Goal: Task Accomplishment & Management: Manage account settings

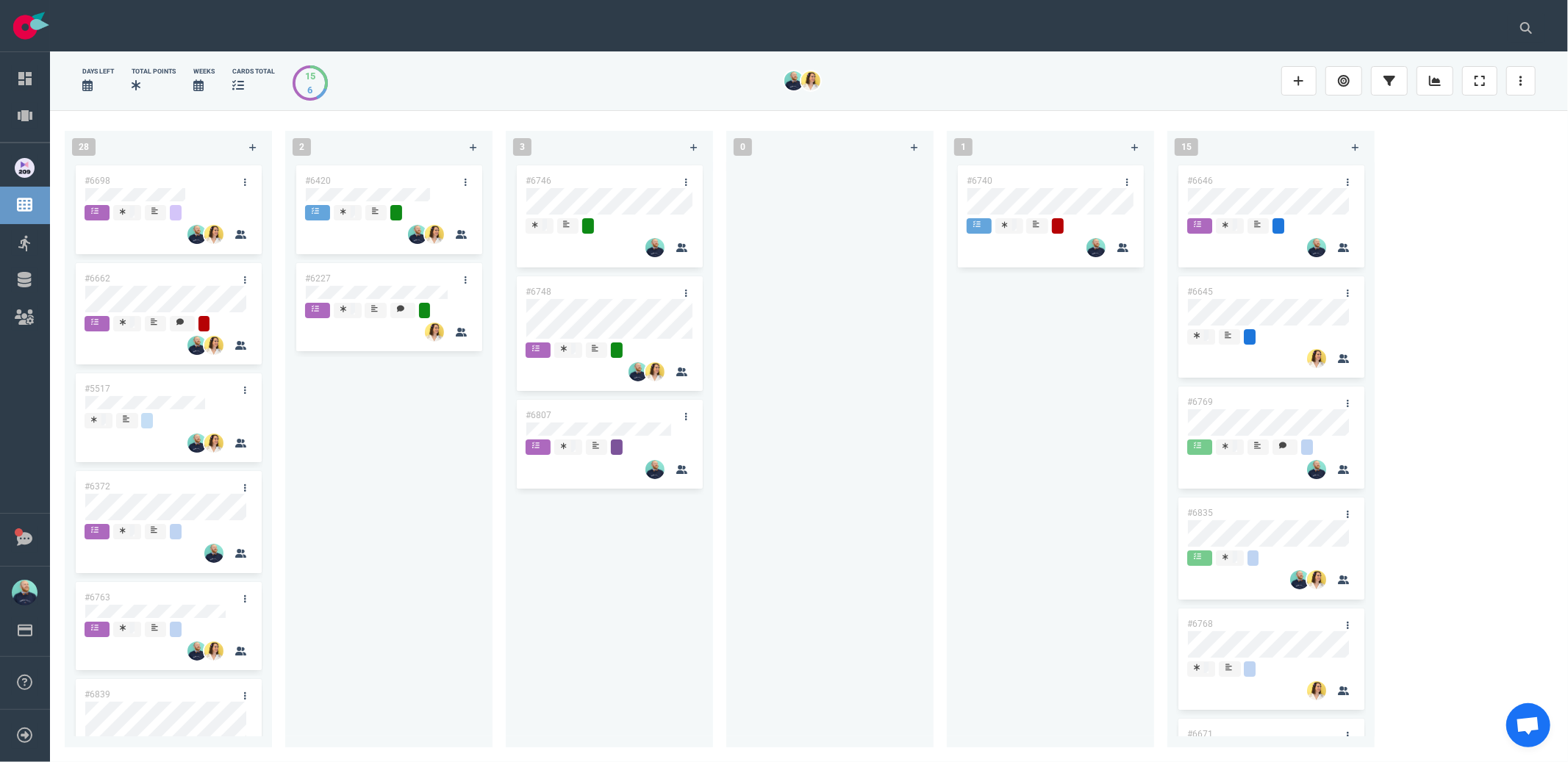
scroll to position [1821, 0]
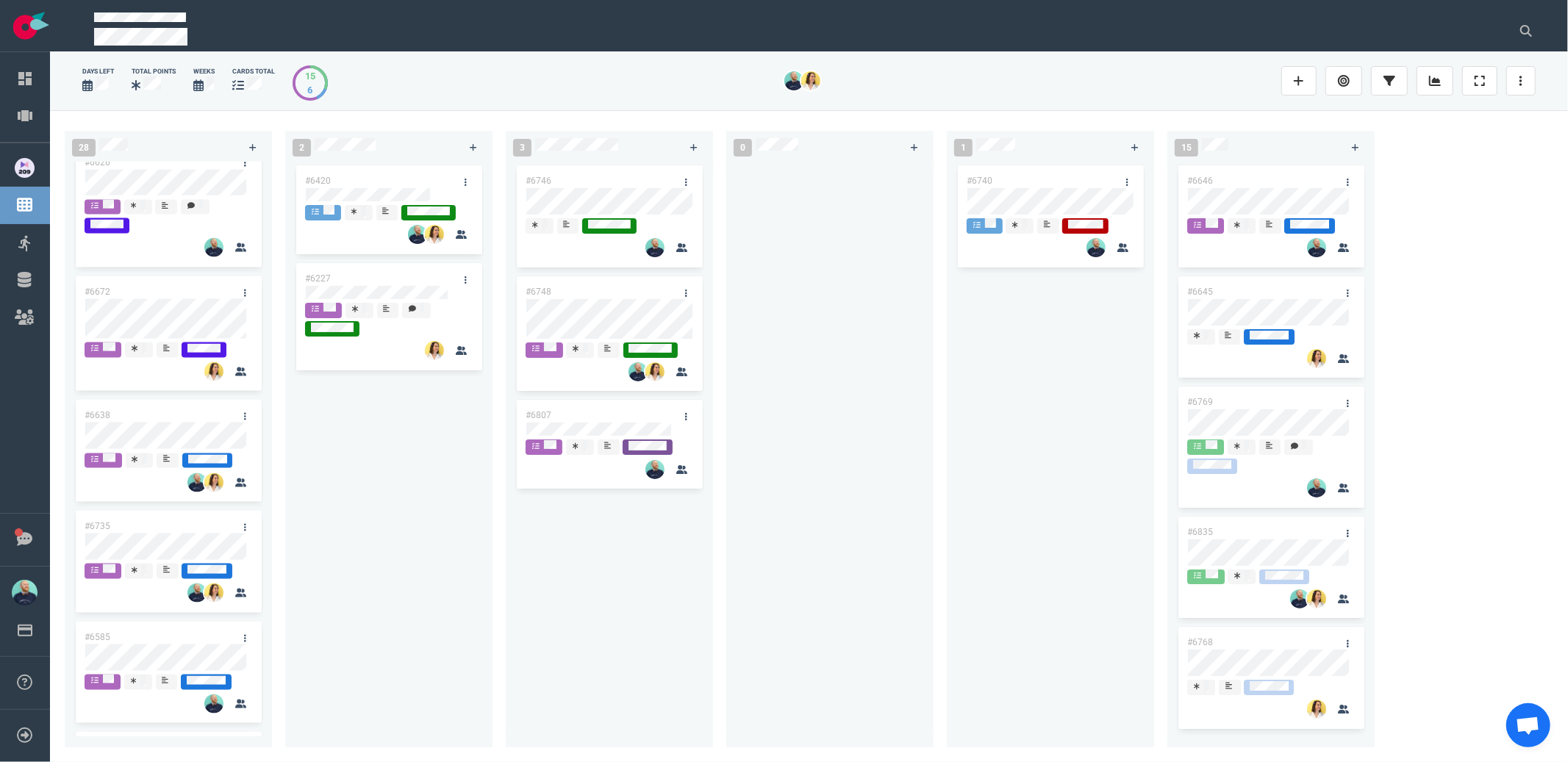
drag, startPoint x: 836, startPoint y: 342, endPoint x: 801, endPoint y: 344, distance: 35.1
click at [836, 342] on div at bounding box center [830, 446] width 190 height 568
drag, startPoint x: 632, startPoint y: 414, endPoint x: 1042, endPoint y: 311, distance: 422.7
click at [1069, 275] on div "28 #6698 #6662 #5517 #6372 #6763 #6839 #6751 #6675 #6776 #6728 #6726 #6709 #650…" at bounding box center [809, 435] width 1518 height 651
click at [824, 431] on div at bounding box center [830, 446] width 190 height 568
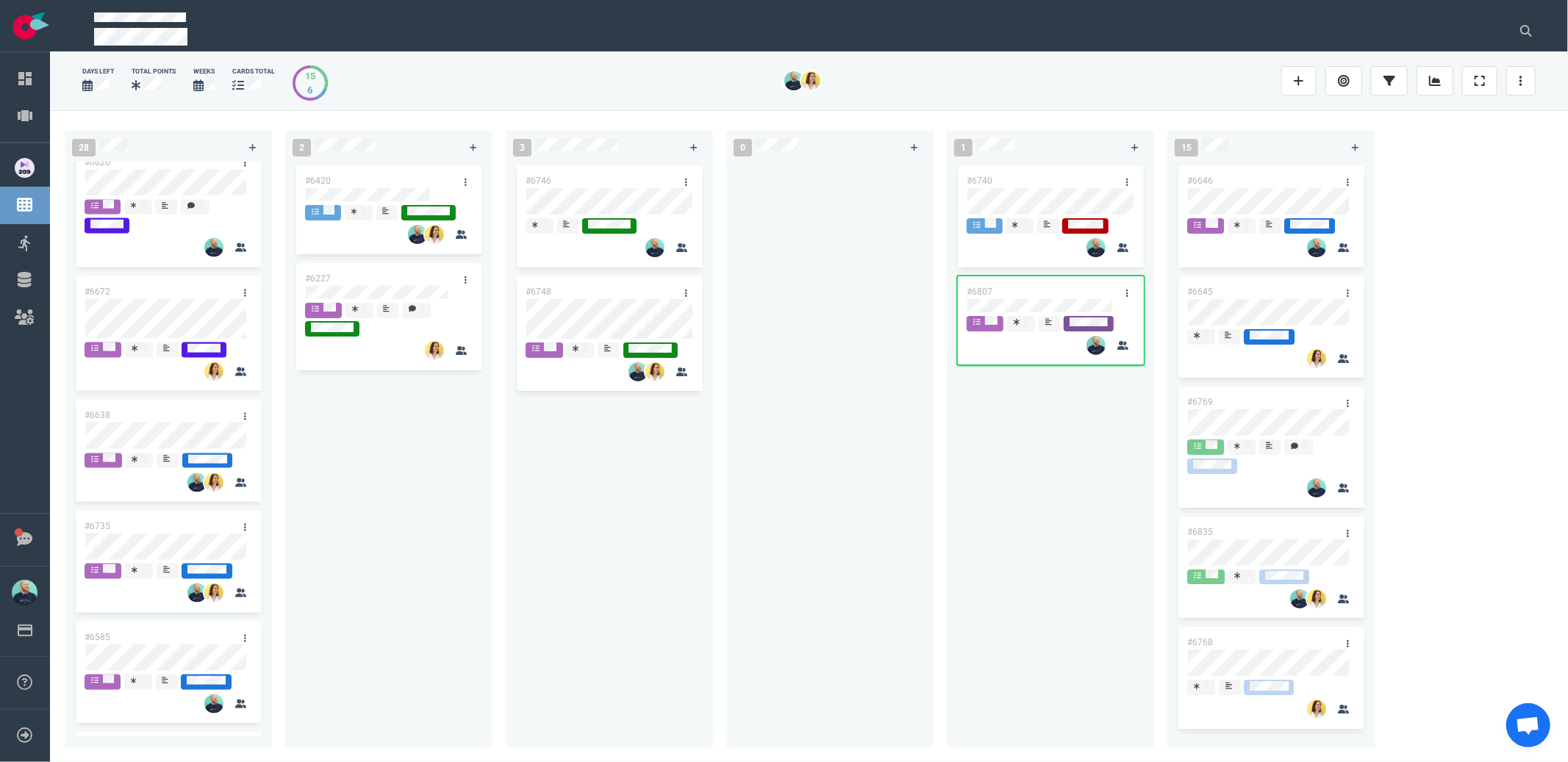
click at [827, 478] on div at bounding box center [830, 446] width 190 height 568
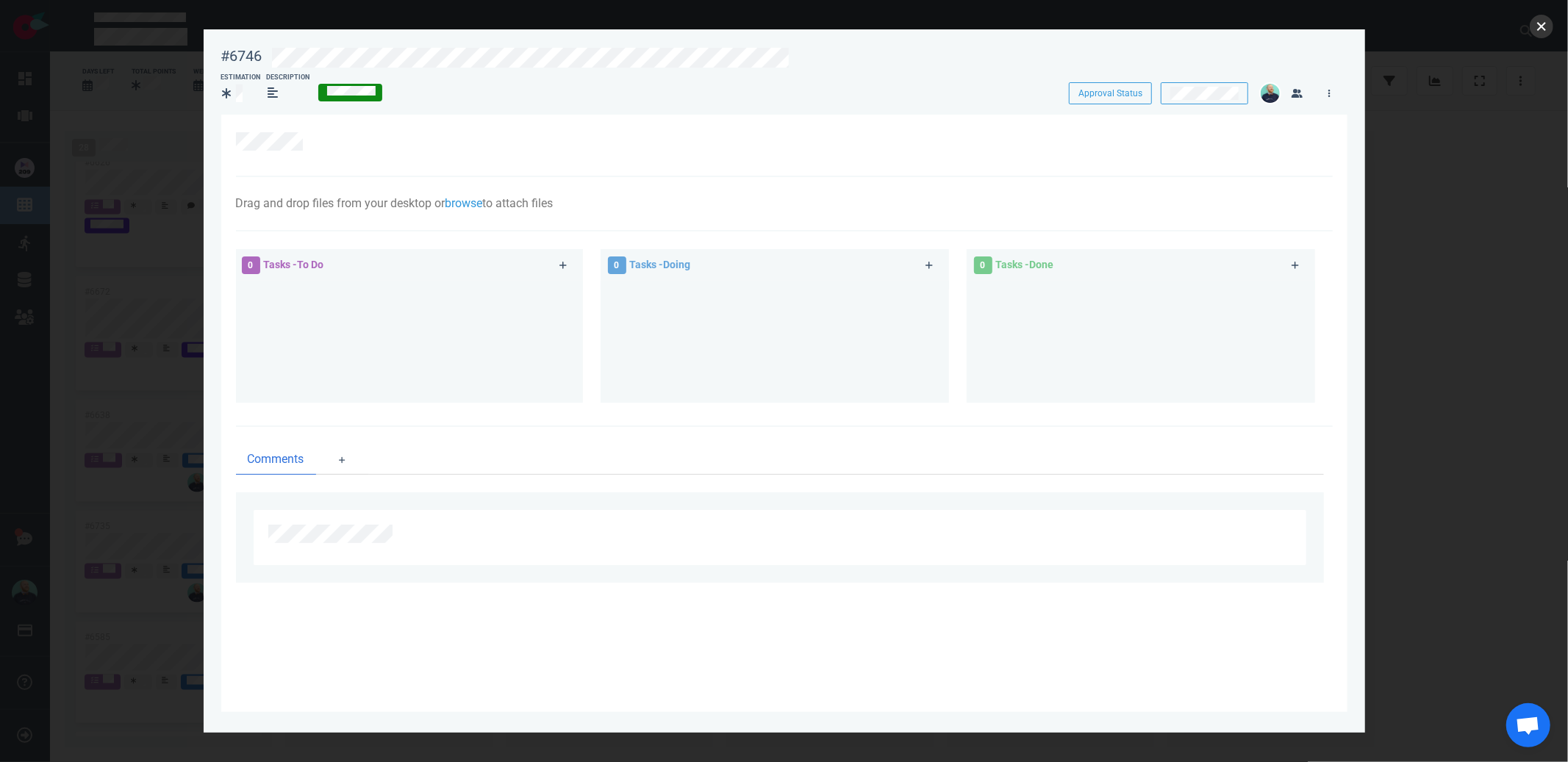
click at [1546, 26] on button "close" at bounding box center [1541, 26] width 24 height 24
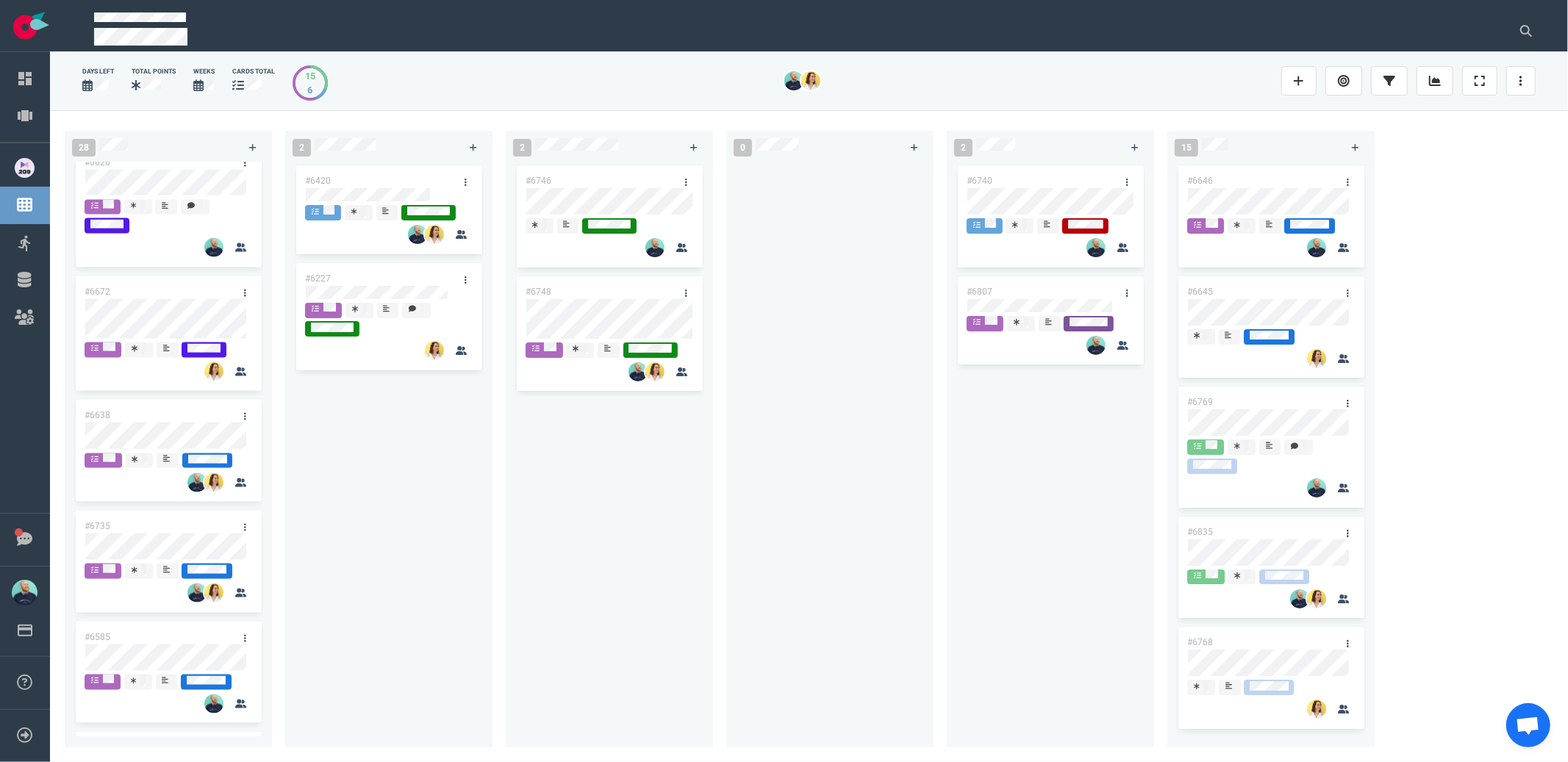
click at [409, 471] on div "#6420 #6227" at bounding box center [388, 446] width 190 height 568
click at [506, 614] on div "#6746 #6748" at bounding box center [610, 449] width 208 height 574
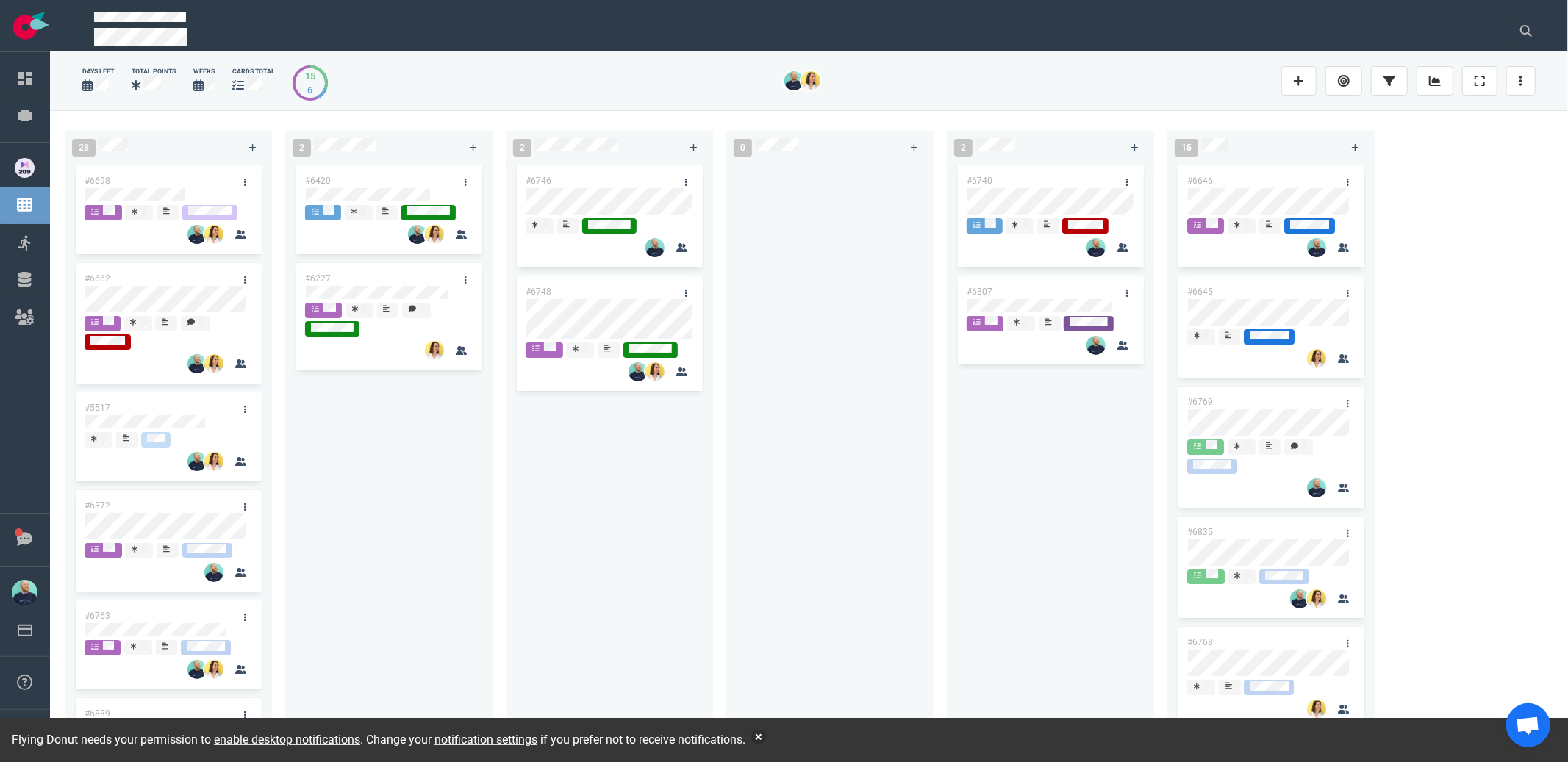
click at [906, 293] on div at bounding box center [830, 446] width 190 height 568
click at [766, 735] on button "button" at bounding box center [758, 737] width 15 height 15
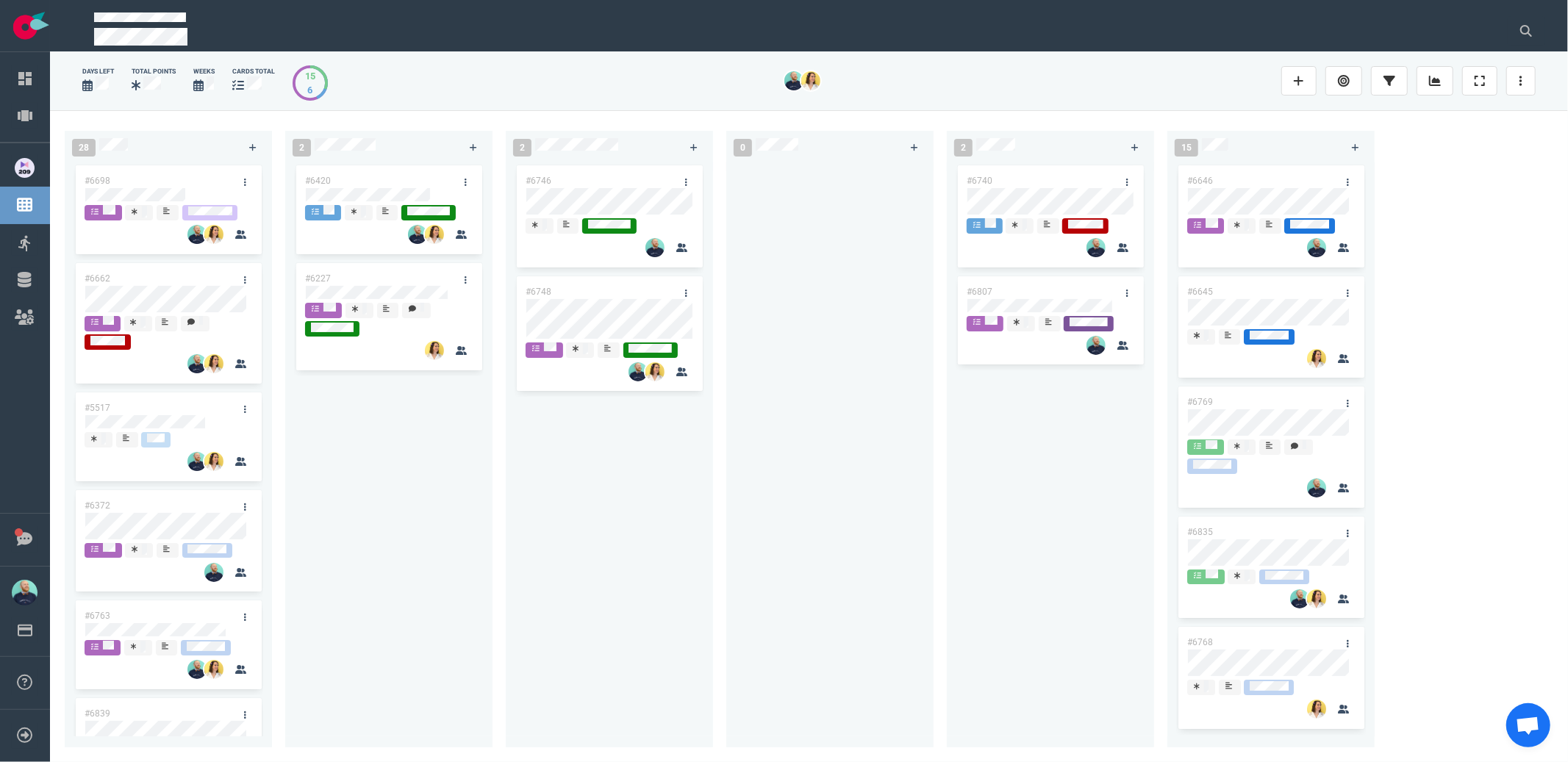
click at [765, 521] on div at bounding box center [830, 446] width 190 height 568
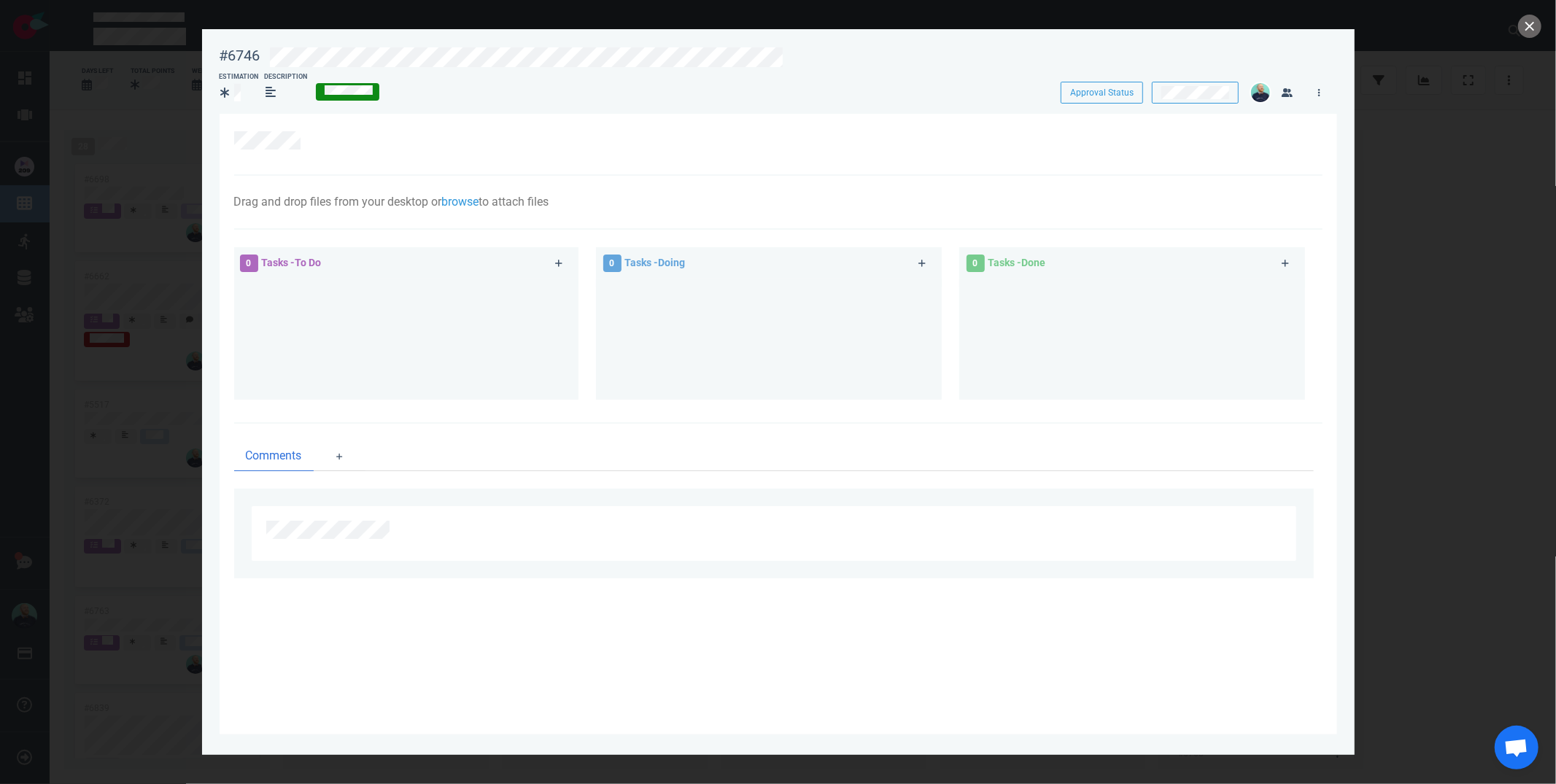
click at [1519, 34] on div at bounding box center [778, 392] width 1556 height 784
click at [1523, 34] on button "close" at bounding box center [1529, 26] width 24 height 24
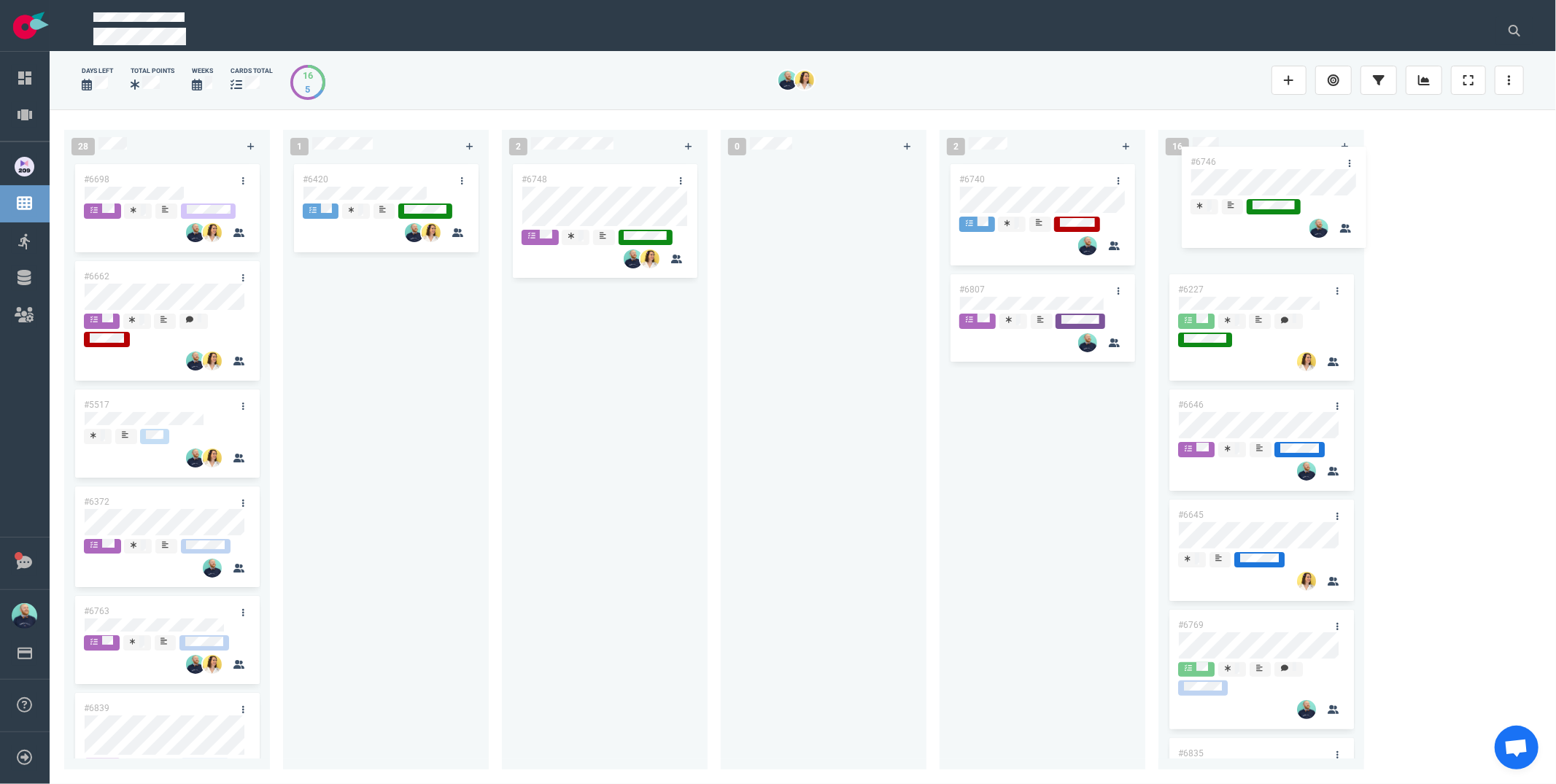
drag, startPoint x: 744, startPoint y: 273, endPoint x: 1287, endPoint y: 168, distance: 553.1
click at [1287, 168] on div "28 #6698 #6662 #5517 #6372 #6763 #6839 #6751 #6675 #6776 #6728 #6726 #6709 #650…" at bounding box center [803, 445] width 1506 height 673
click at [714, 461] on div "2 #6748" at bounding box center [611, 447] width 219 height 651
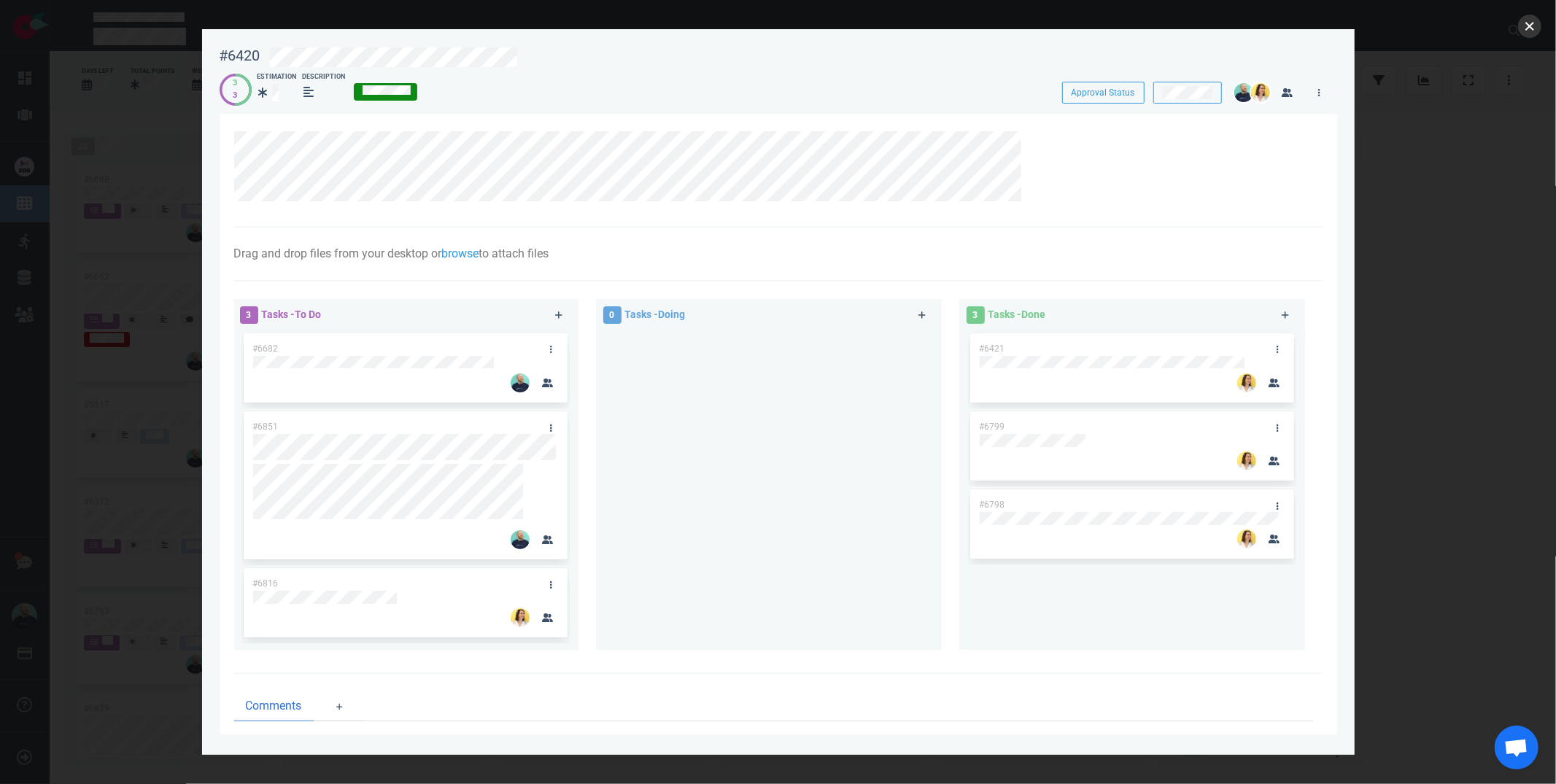
click at [1531, 27] on button "close" at bounding box center [1529, 26] width 24 height 24
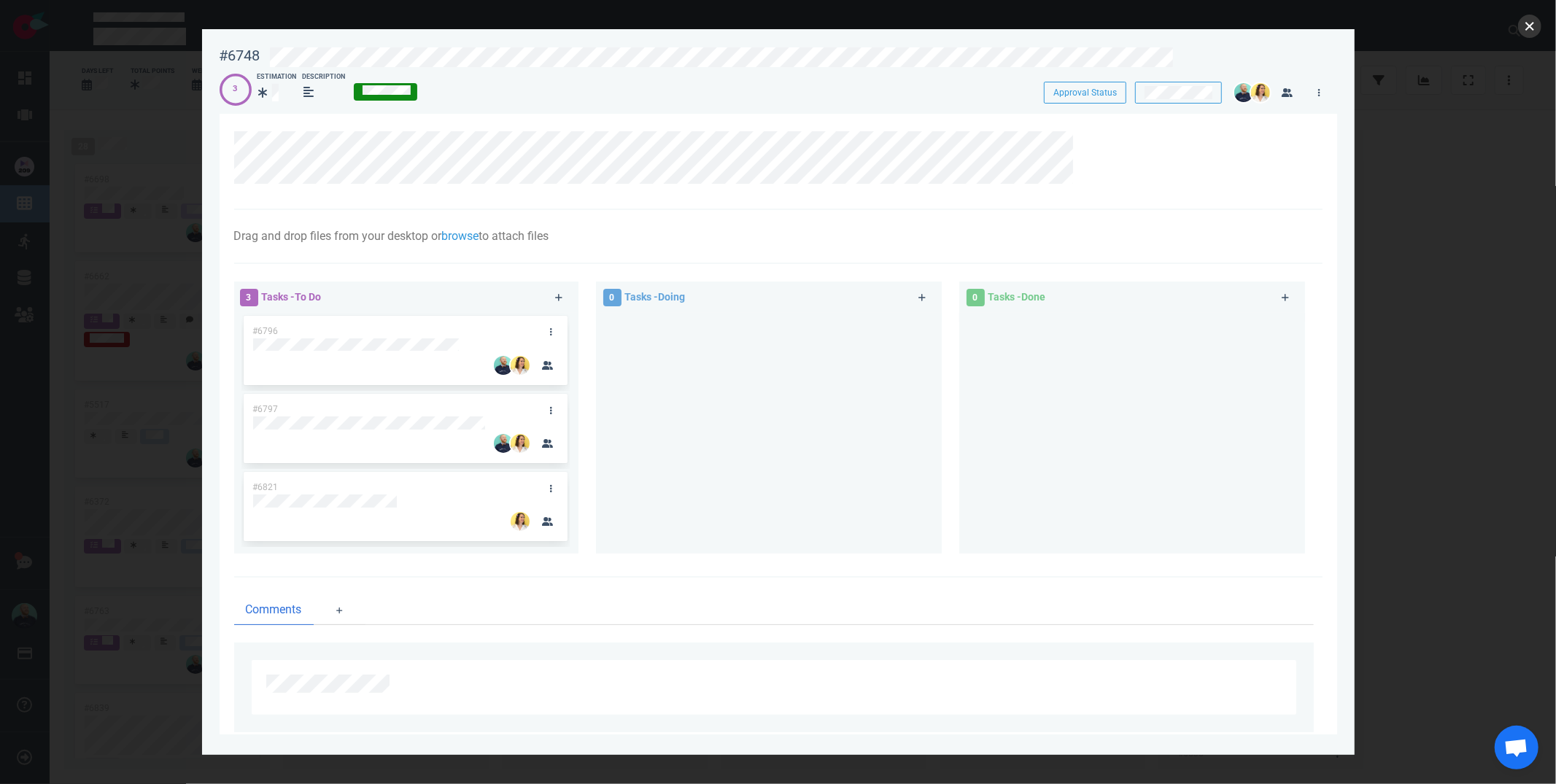
click at [1524, 28] on button "close" at bounding box center [1529, 26] width 24 height 24
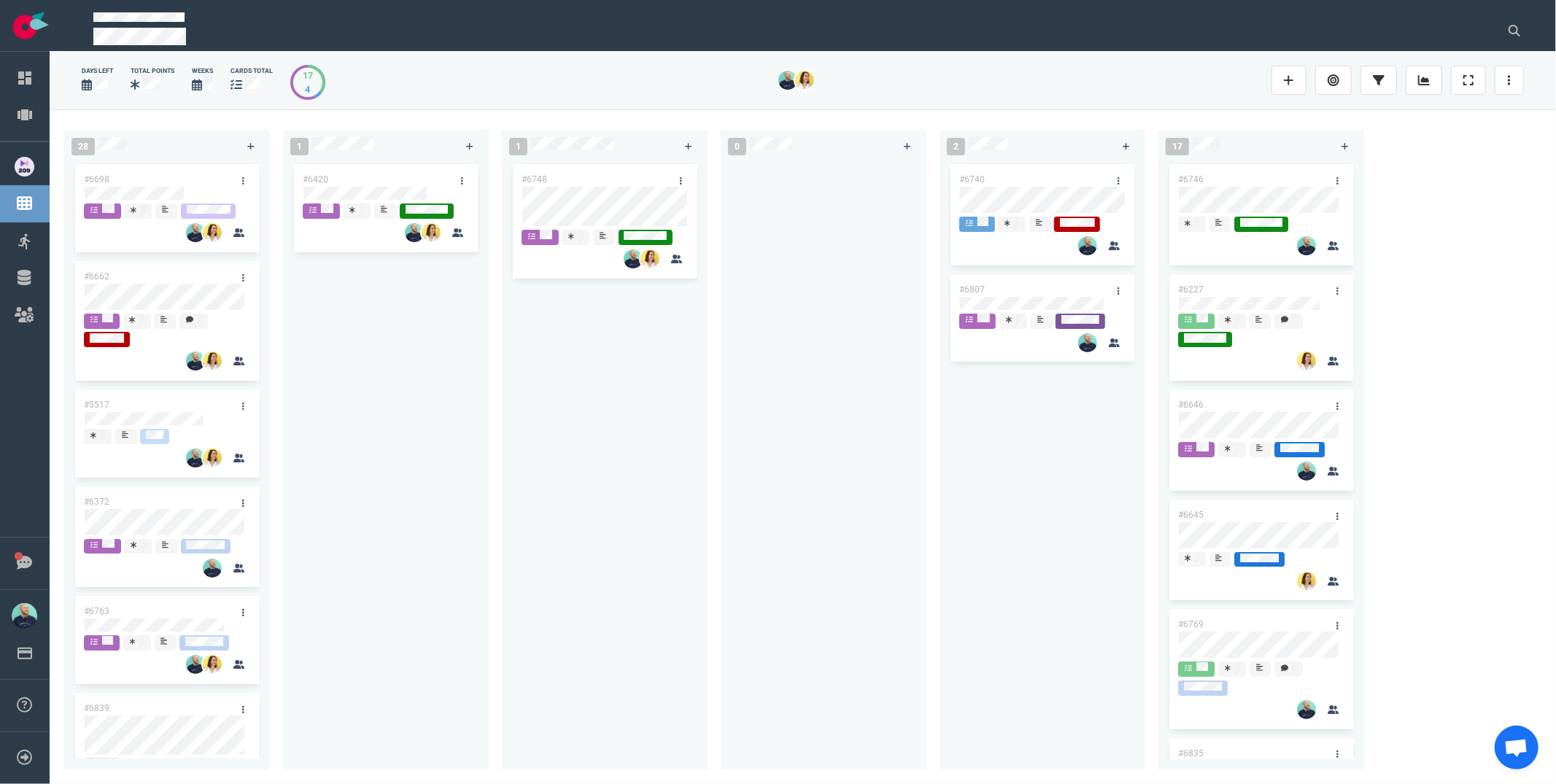
click at [604, 402] on div "#6748" at bounding box center [604, 456] width 188 height 591
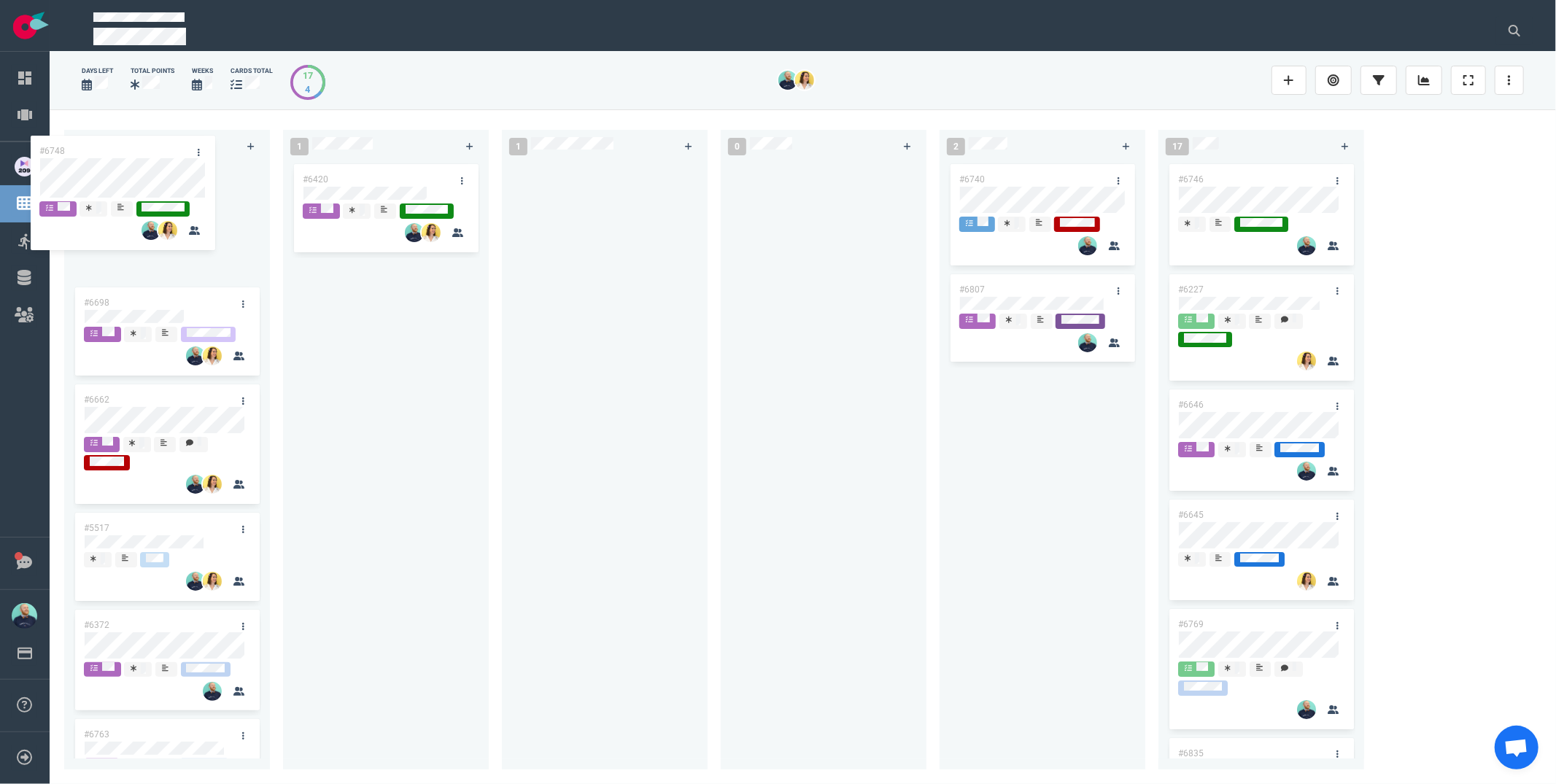
click at [132, 184] on div "28 #6698 #6662 #5517 #6372 #6763 #6839 #6751 #6675 #6776 #6728 #6726 #6709 #650…" at bounding box center [803, 445] width 1506 height 673
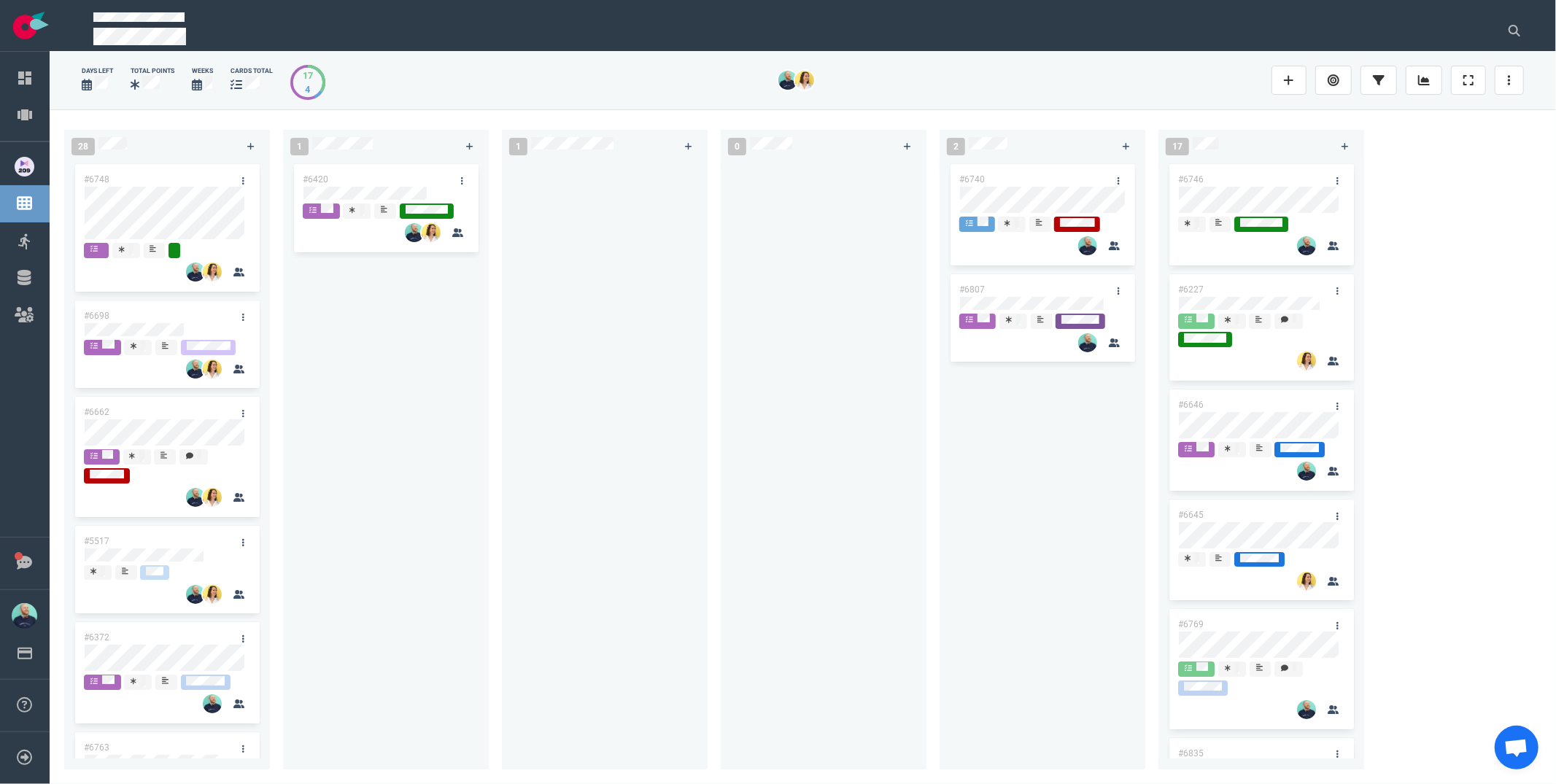
click at [498, 393] on div "1 #6420" at bounding box center [392, 447] width 219 height 651
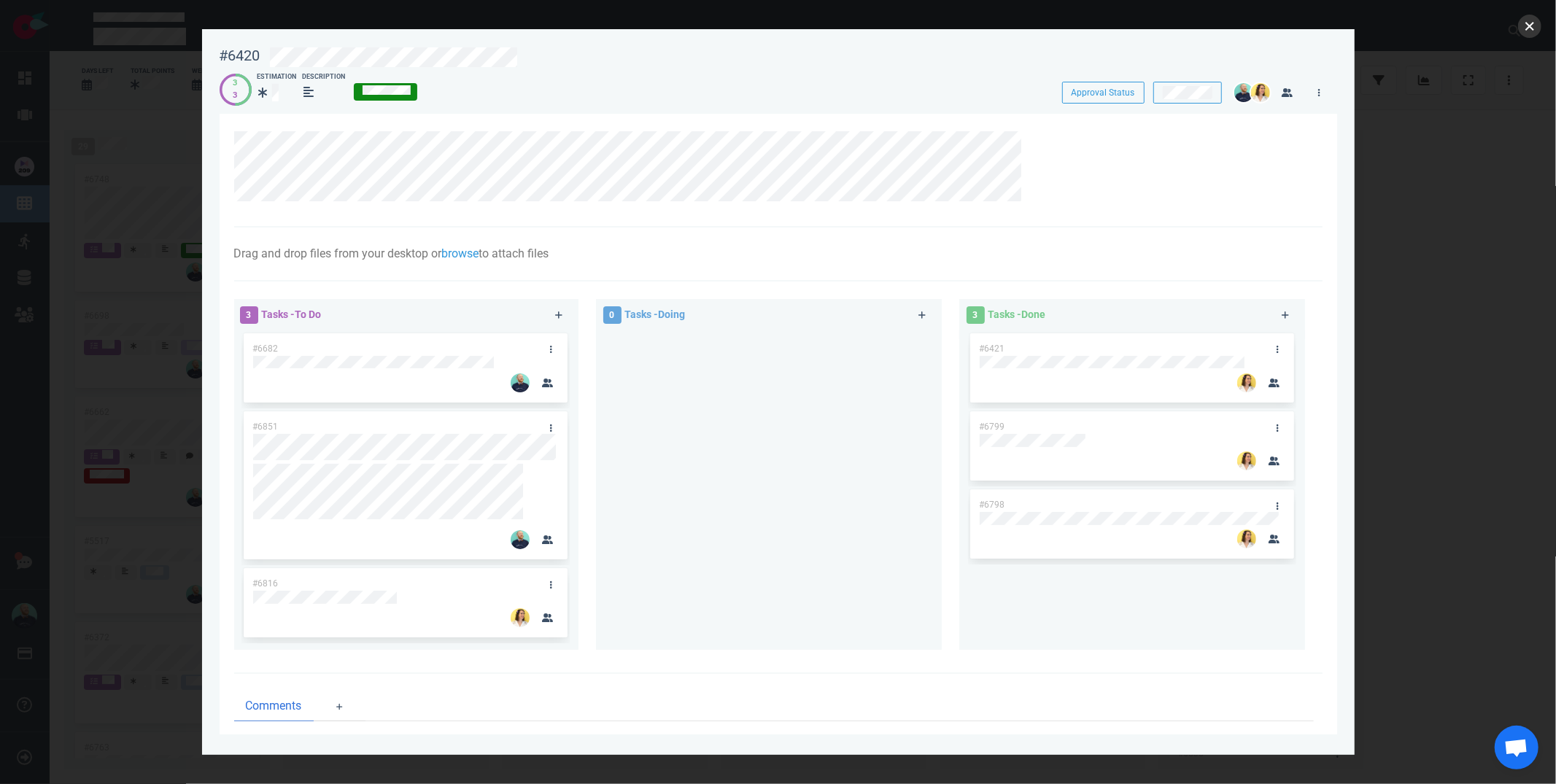
click at [1532, 25] on button "close" at bounding box center [1529, 26] width 24 height 24
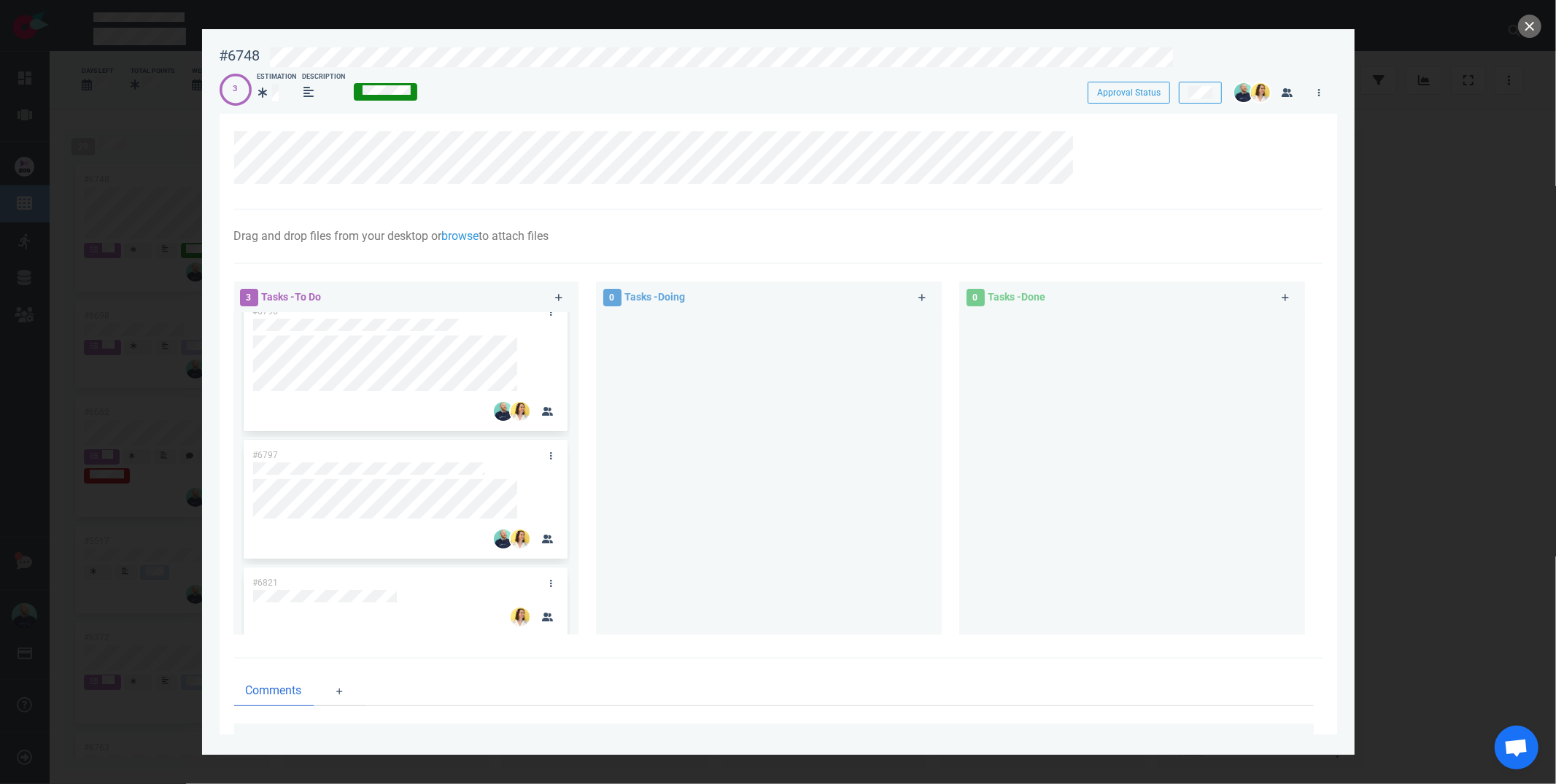
scroll to position [27, 0]
click at [1525, 27] on button "close" at bounding box center [1529, 26] width 24 height 24
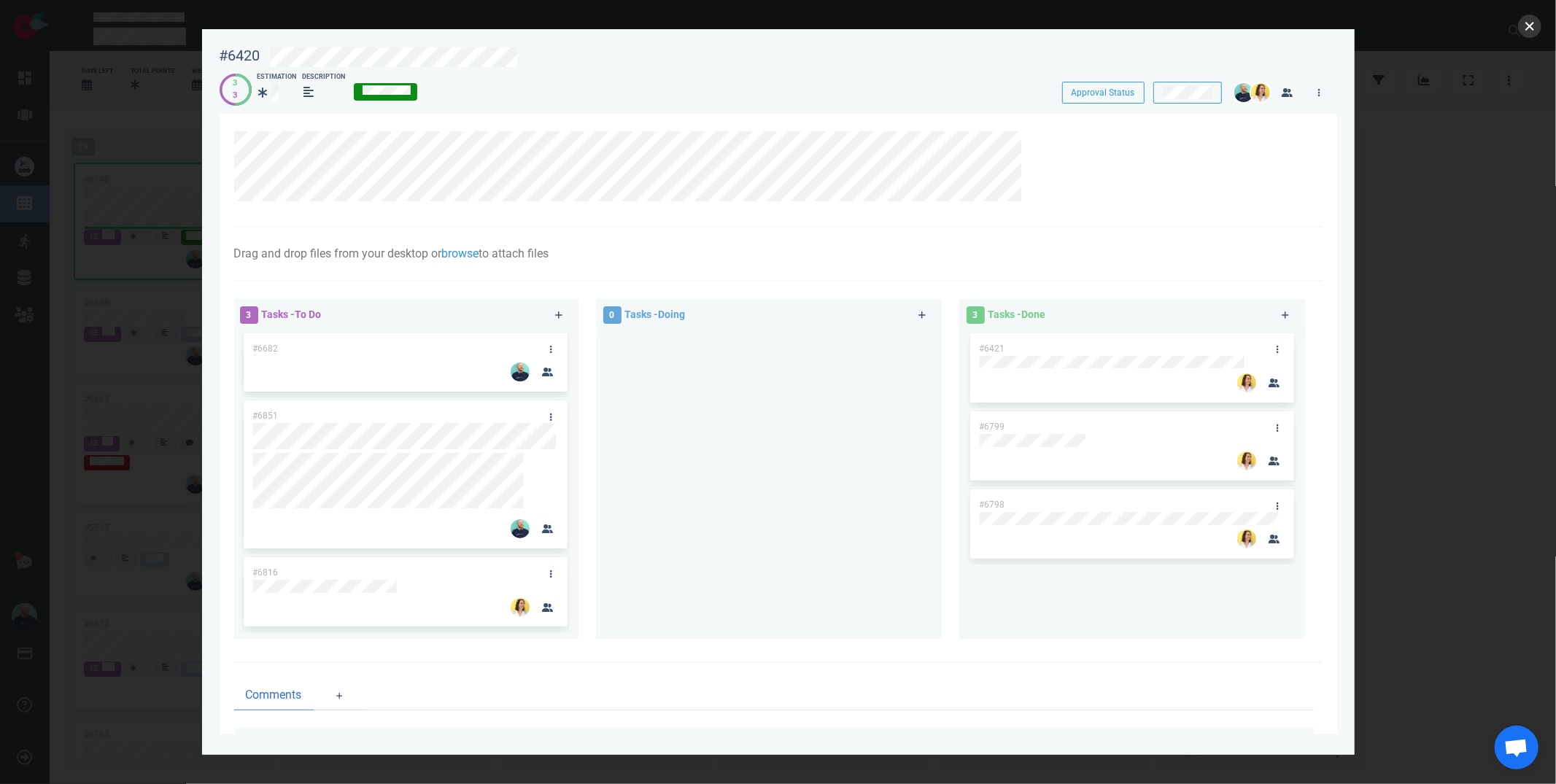
click at [1530, 27] on button "close" at bounding box center [1529, 26] width 24 height 24
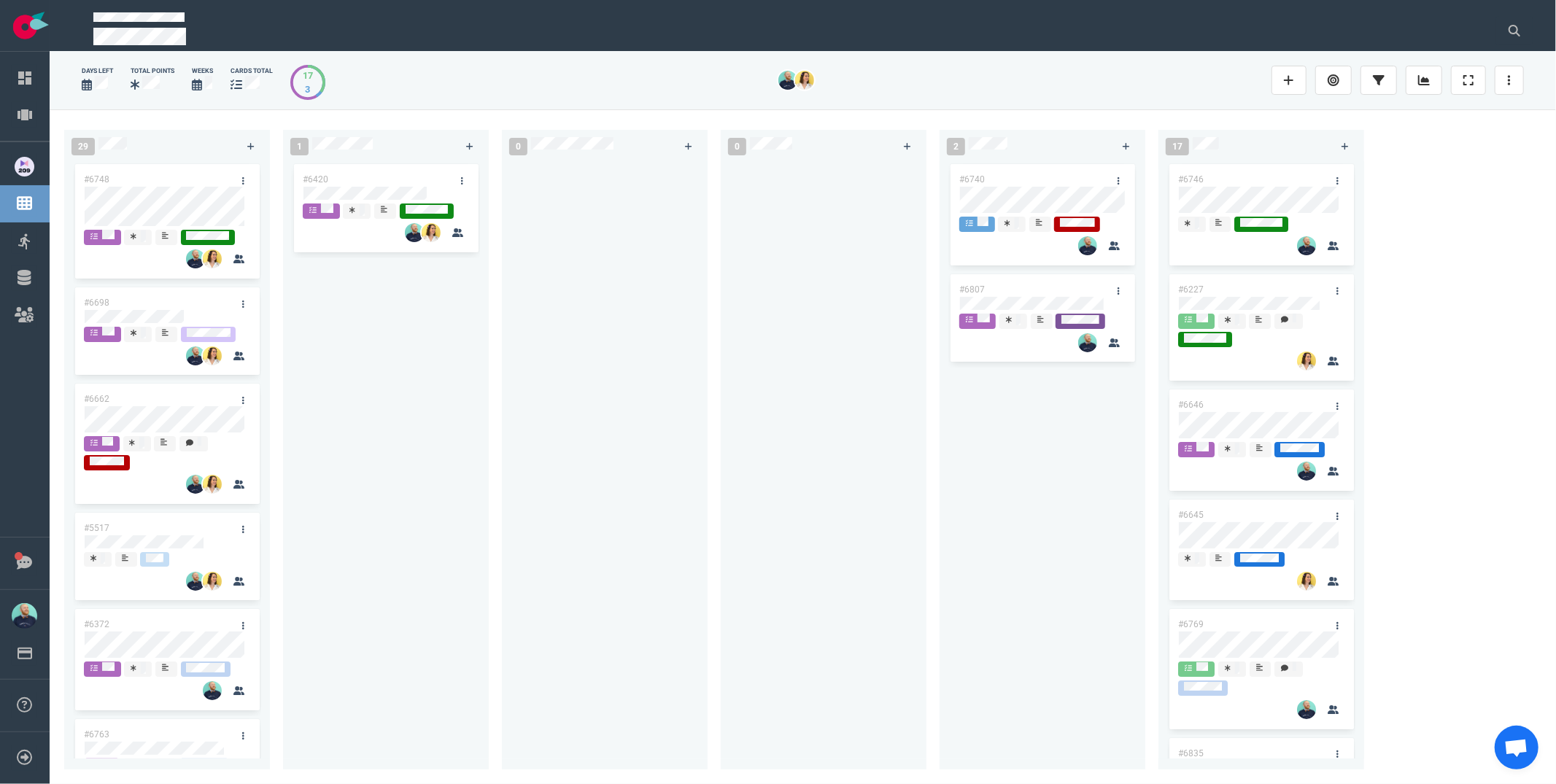
click at [433, 320] on div "#6420" at bounding box center [385, 456] width 188 height 591
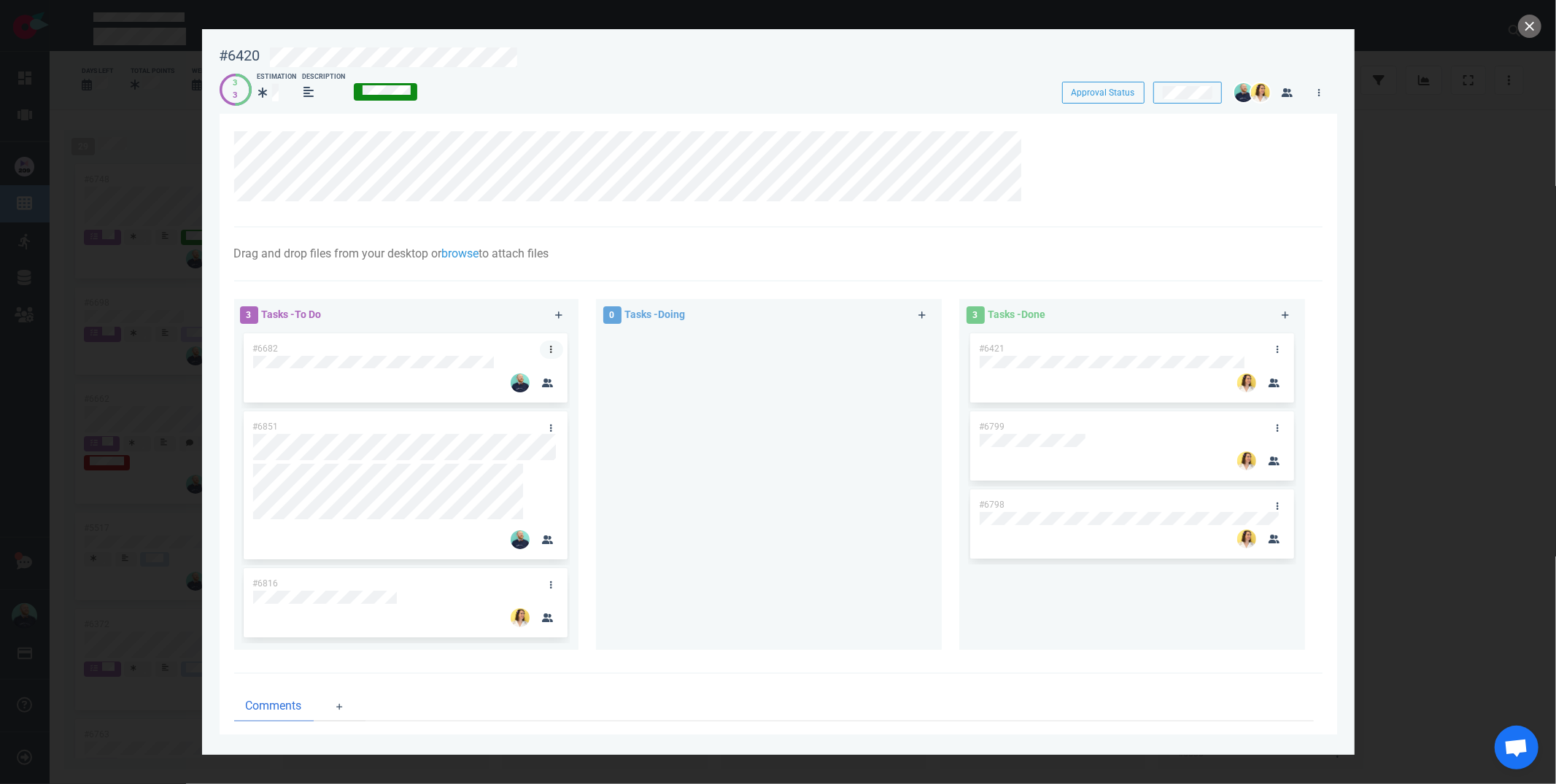
click at [552, 349] on link at bounding box center [551, 349] width 24 height 18
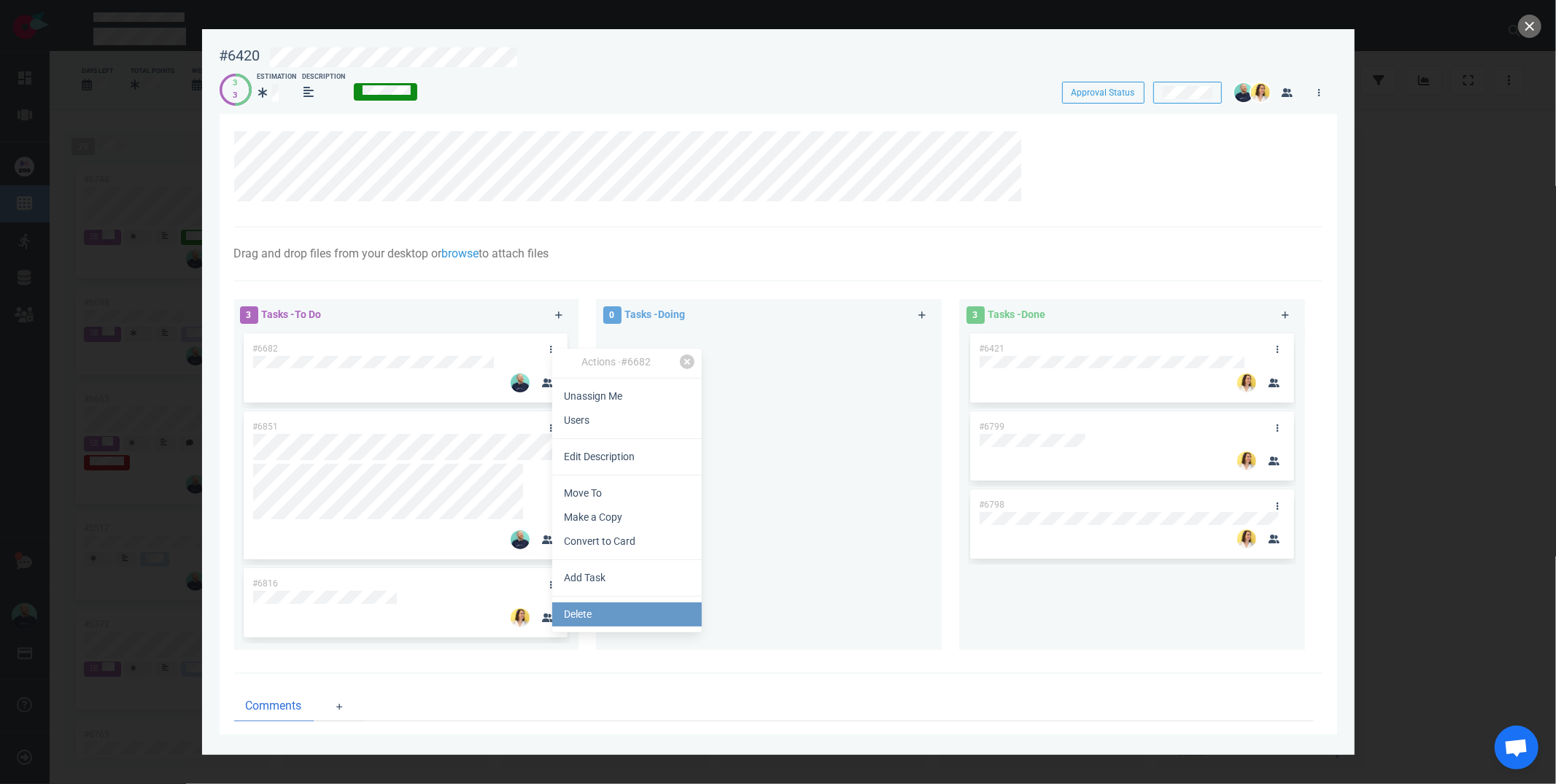
click at [594, 619] on link "Delete" at bounding box center [627, 615] width 150 height 24
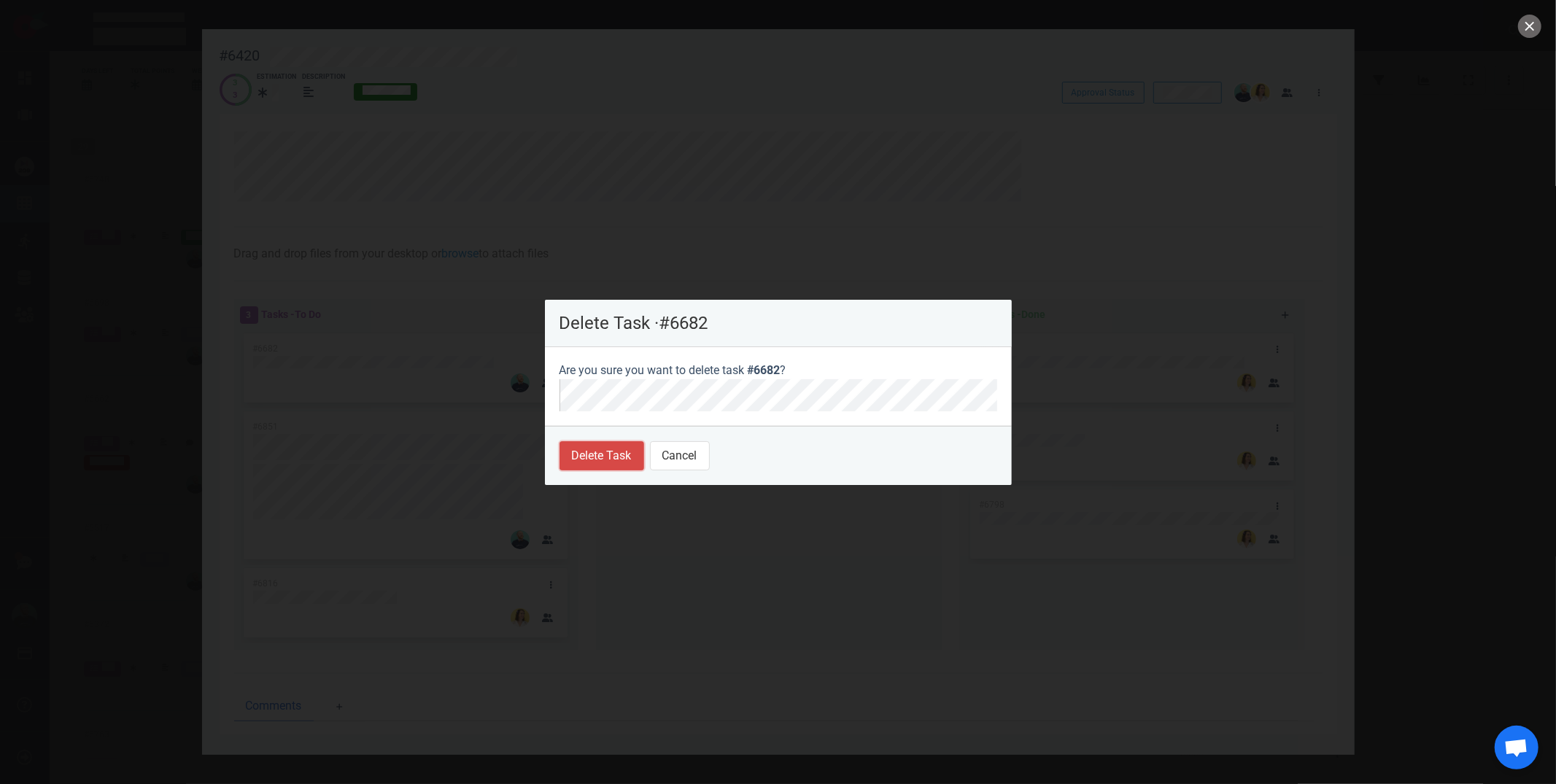
click at [605, 447] on button "Delete Task" at bounding box center [601, 455] width 85 height 29
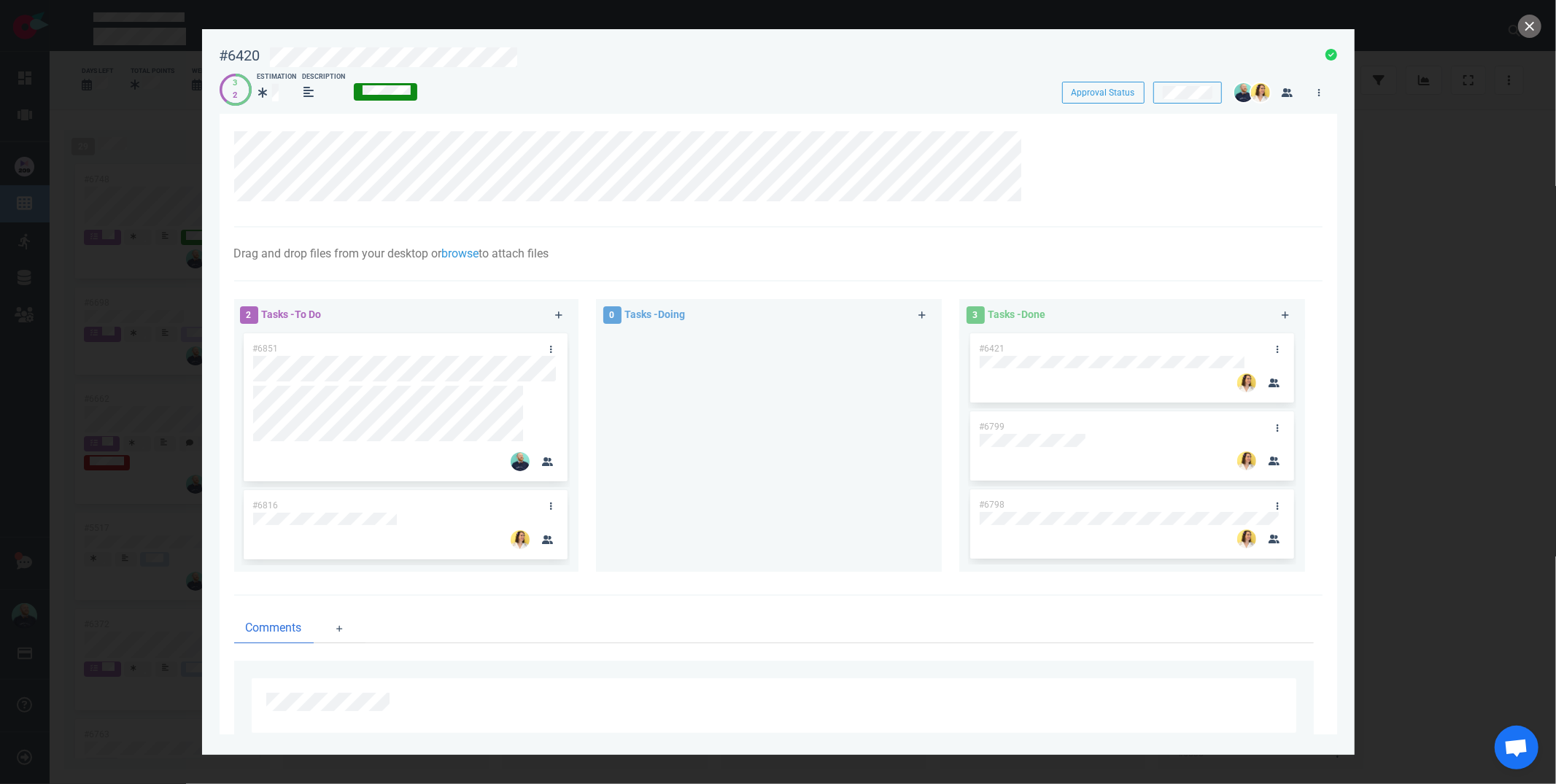
click at [703, 461] on div at bounding box center [768, 445] width 328 height 230
click at [555, 509] on link at bounding box center [551, 506] width 24 height 18
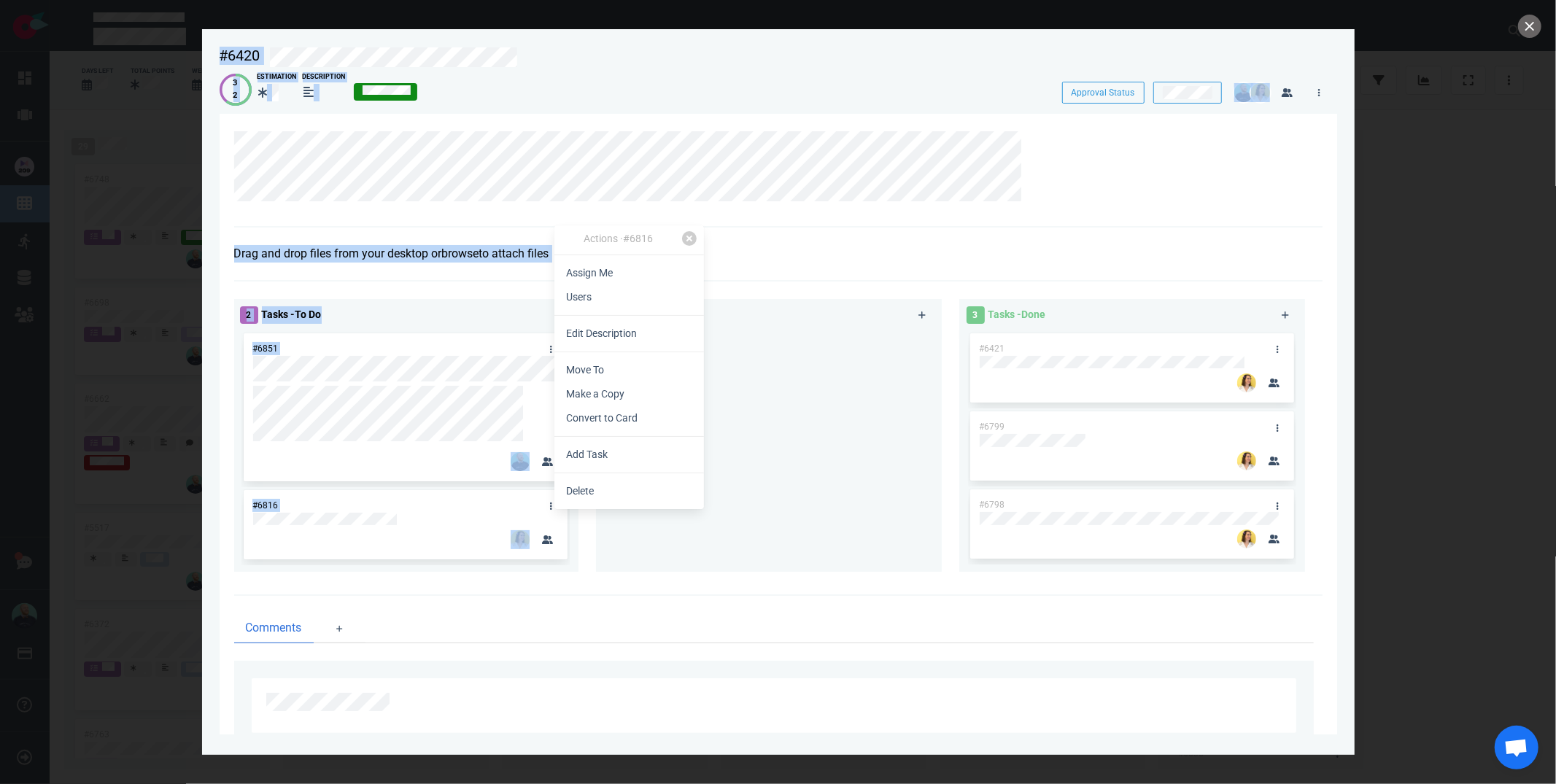
drag, startPoint x: 577, startPoint y: 500, endPoint x: 926, endPoint y: 529, distance: 350.2
click at [927, 531] on body "Open Menu Close Menu Open Menu Filter Backlog Upgrade your subscription to enab…" at bounding box center [778, 392] width 1556 height 784
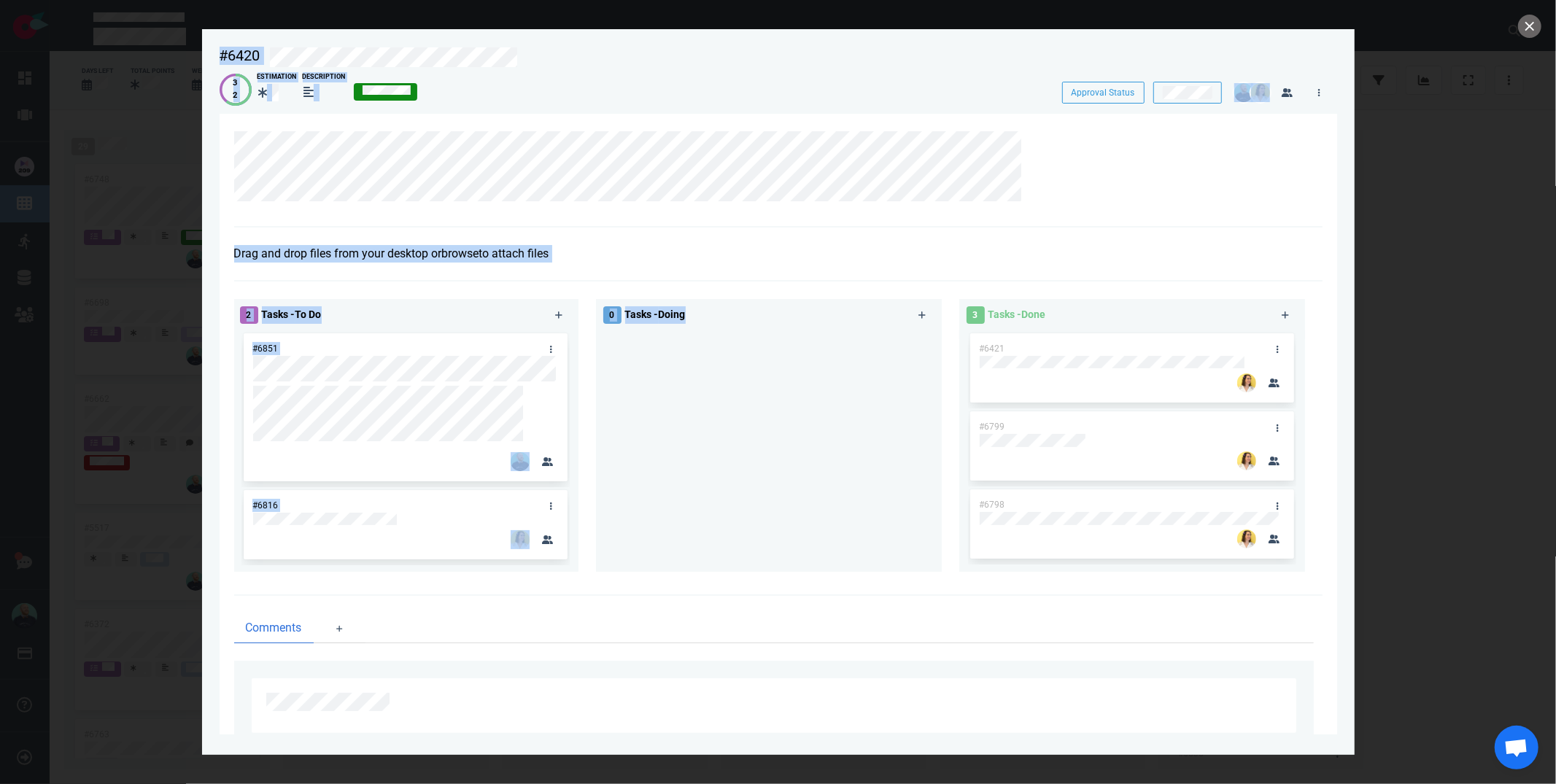
click at [849, 453] on div at bounding box center [768, 445] width 328 height 230
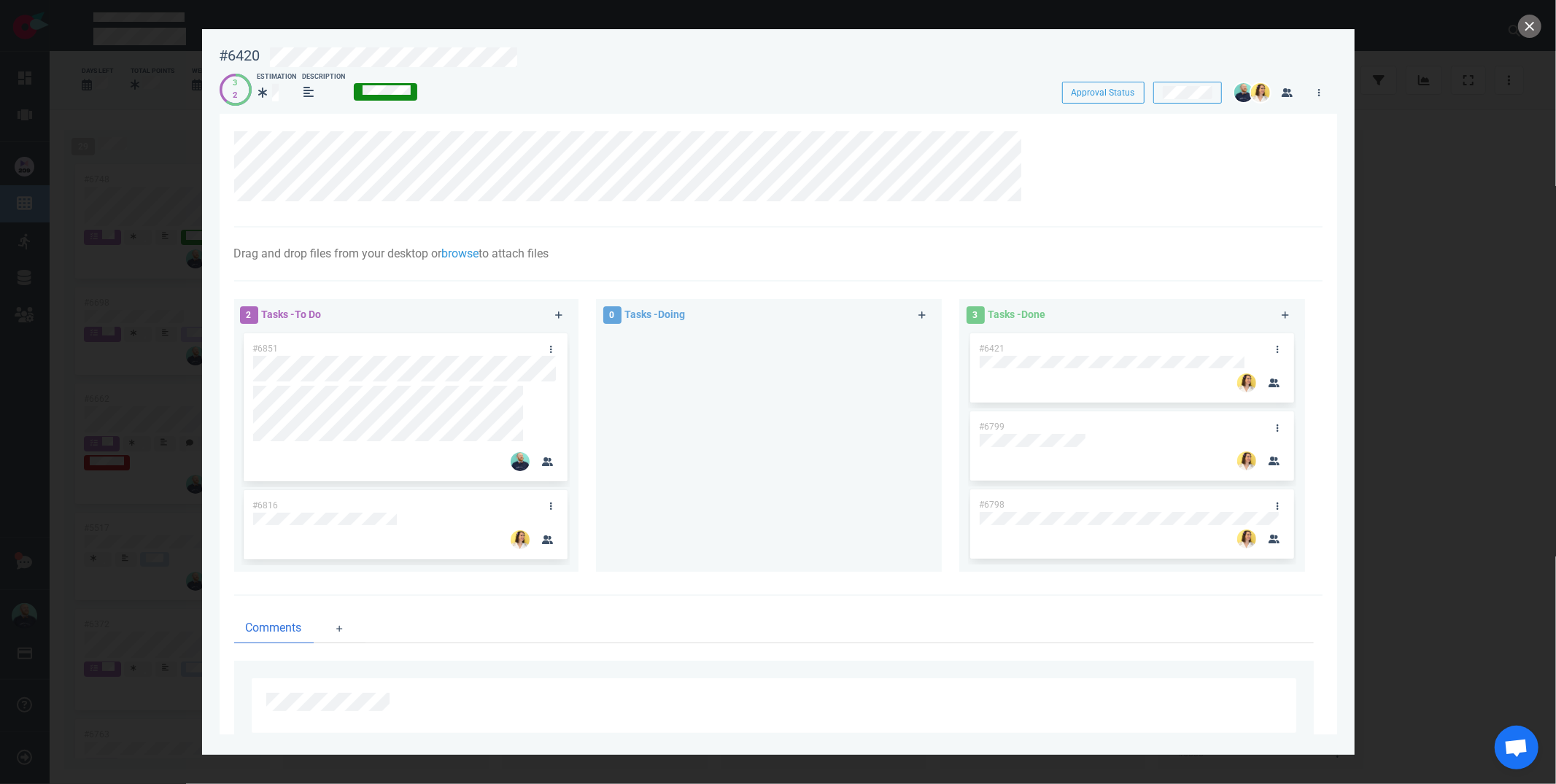
click at [797, 480] on div at bounding box center [768, 445] width 328 height 230
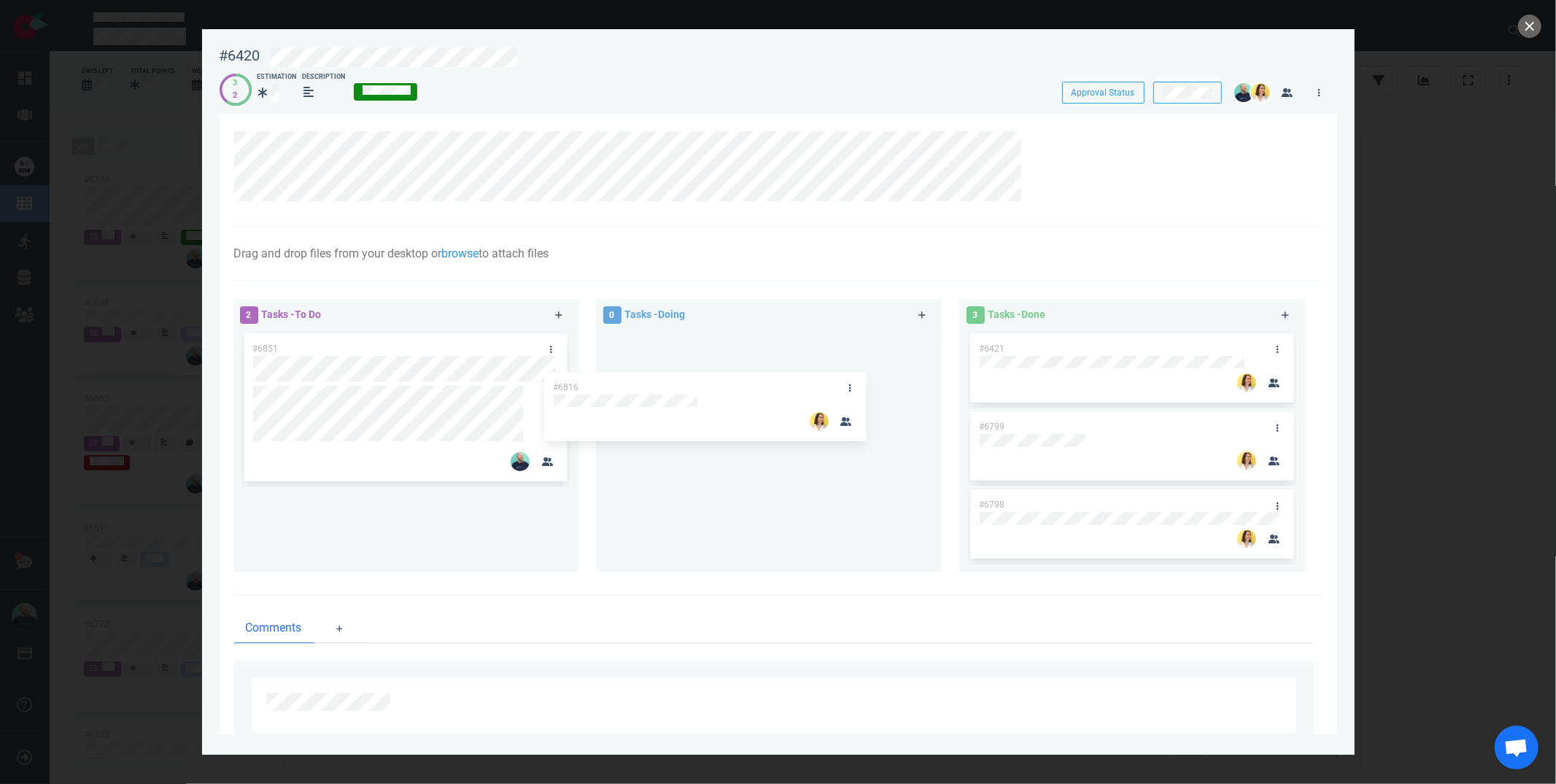
drag, startPoint x: 614, startPoint y: 389, endPoint x: 707, endPoint y: 361, distance: 97.1
click at [706, 361] on div "2 Tasks - To Do #6851 #6816 #6816 0 Tasks - Doing 3 Tasks - Done #6421 #6799 #6…" at bounding box center [774, 437] width 1097 height 295
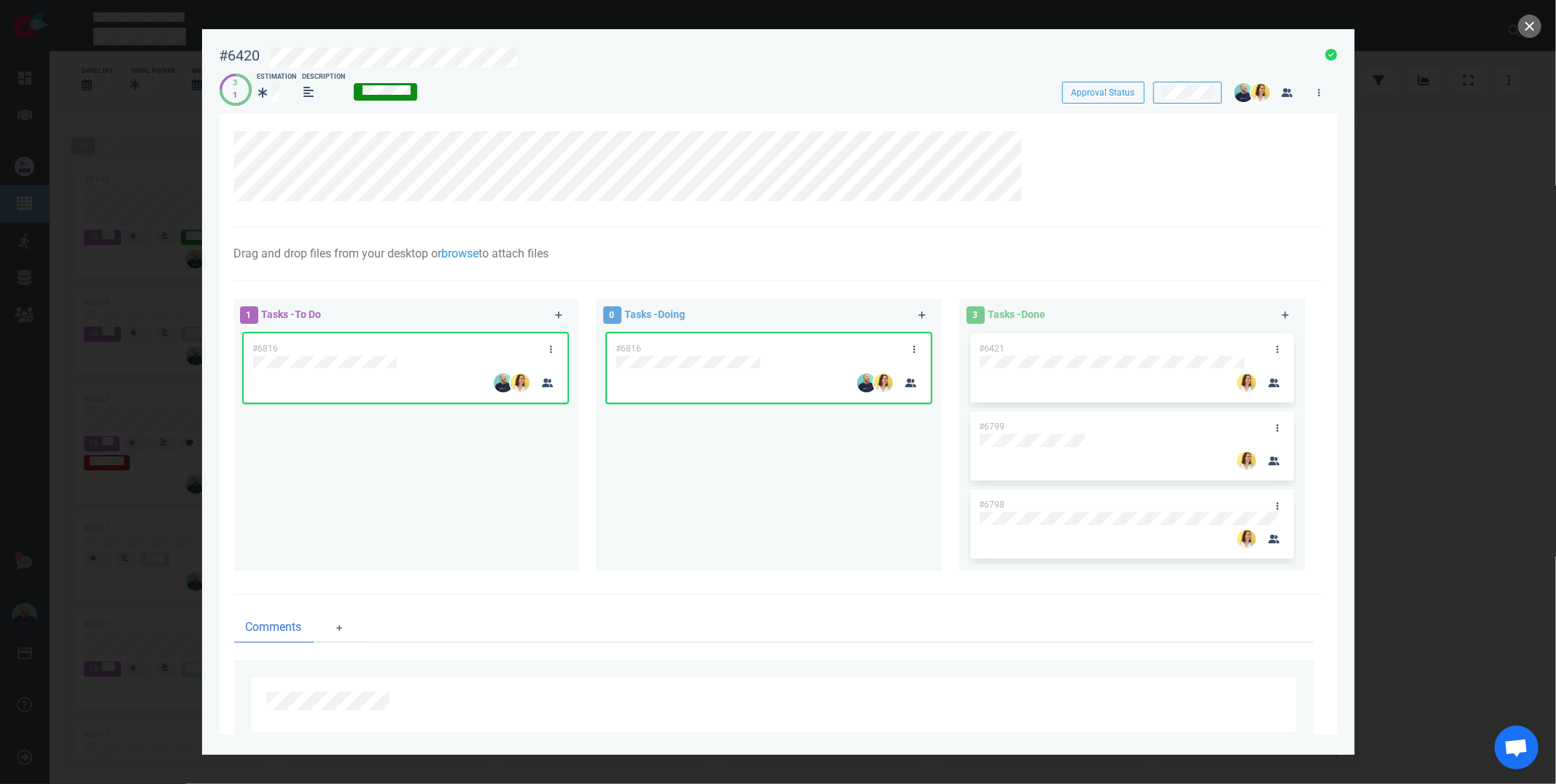
click at [701, 448] on div "#6816" at bounding box center [768, 445] width 328 height 229
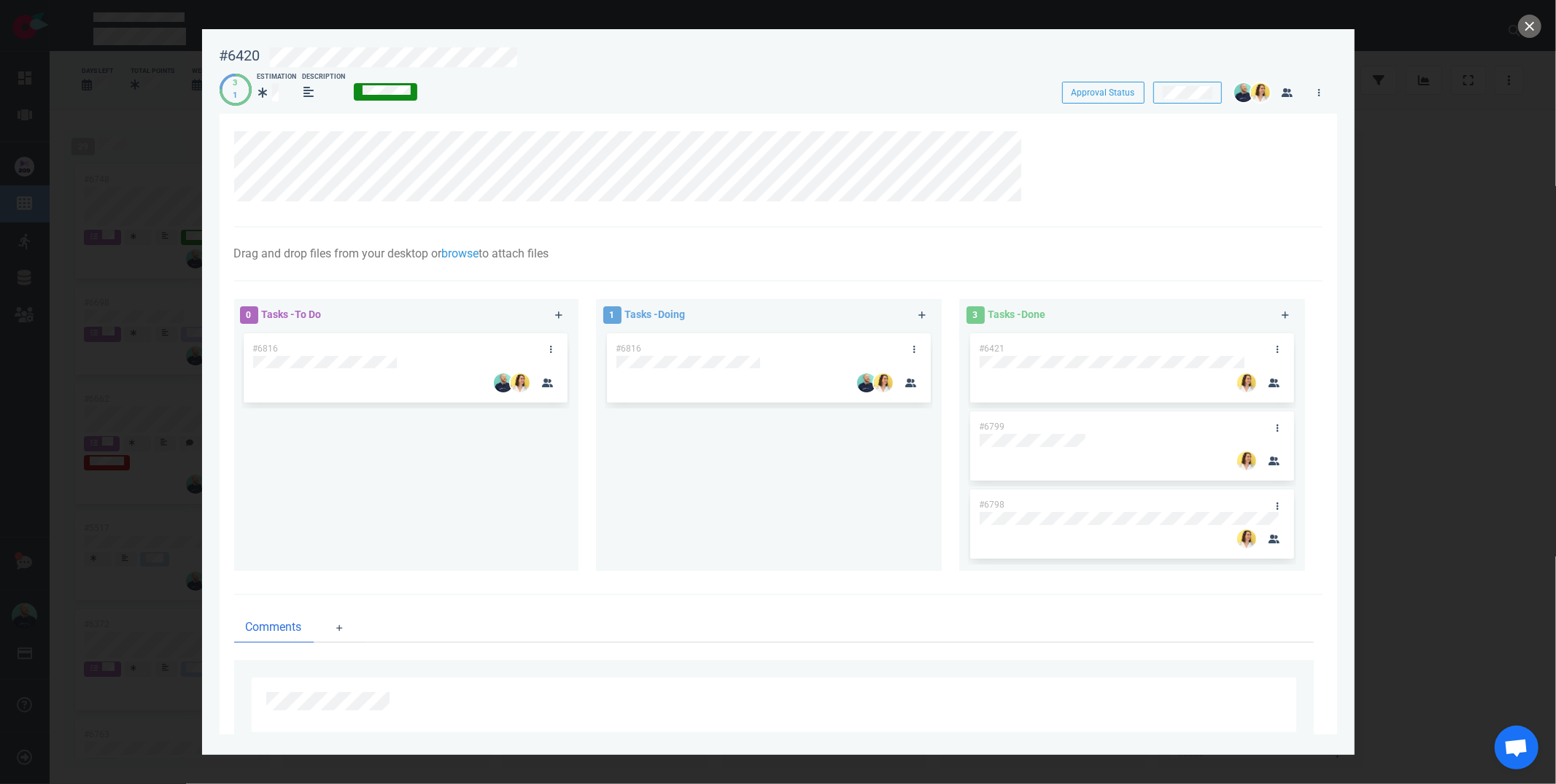
click at [701, 448] on div "#6816" at bounding box center [768, 445] width 328 height 229
click at [649, 496] on div "#6816" at bounding box center [768, 445] width 328 height 229
click at [1532, 35] on button "close" at bounding box center [1529, 26] width 24 height 24
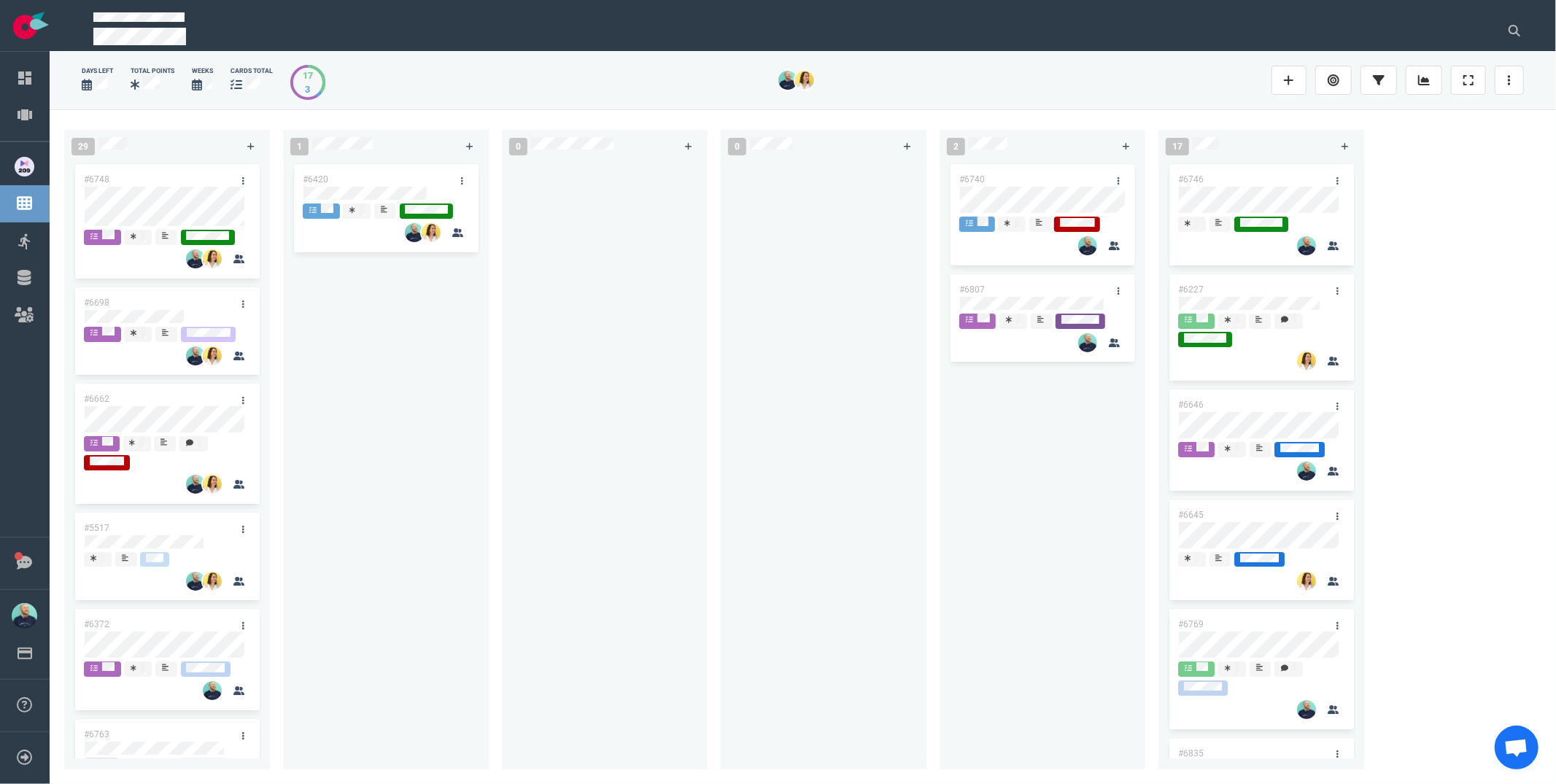
click at [788, 450] on div at bounding box center [823, 456] width 188 height 591
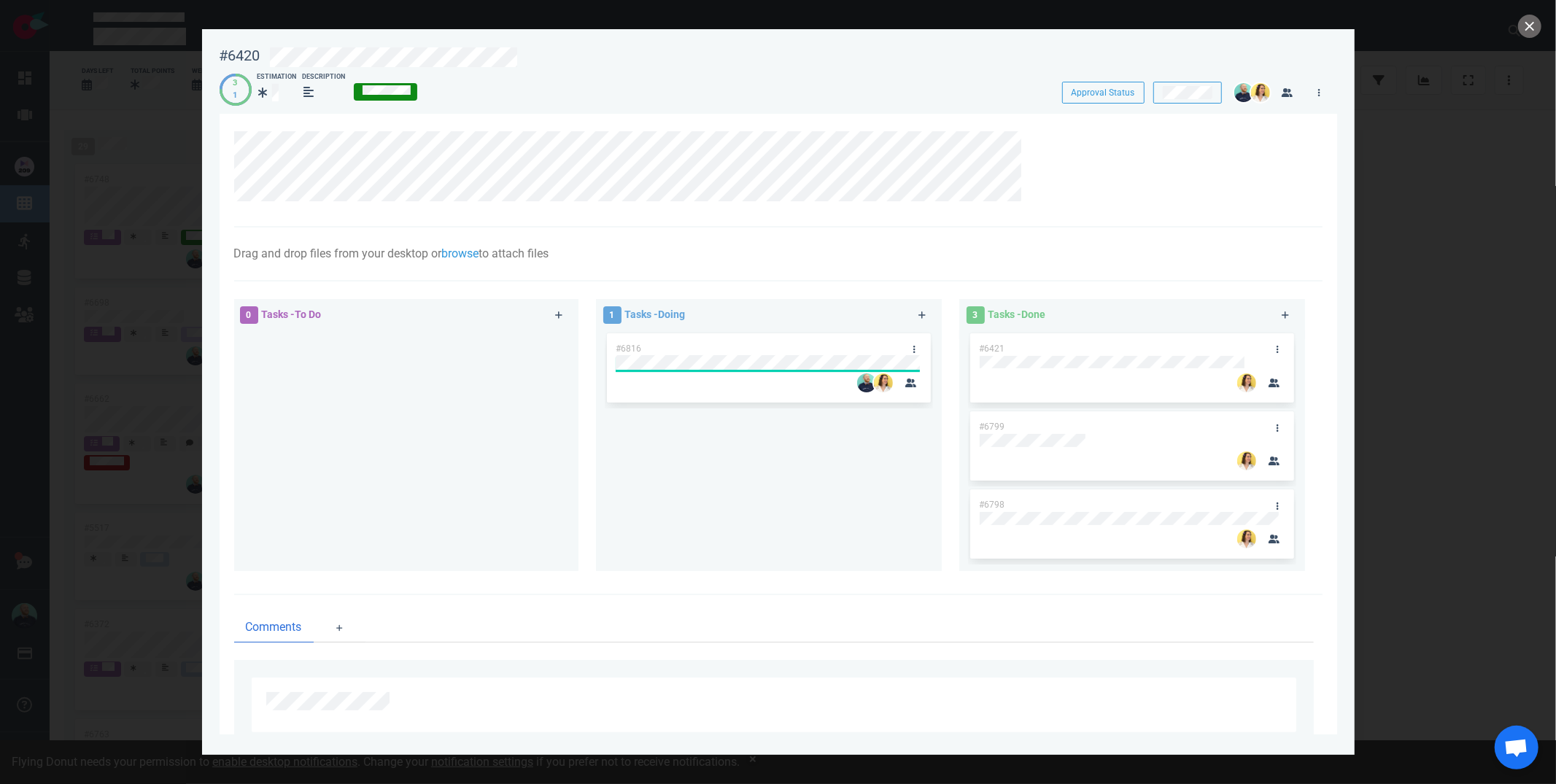
click at [716, 363] on div "#6816" at bounding box center [769, 368] width 307 height 69
click at [697, 460] on div "#6816" at bounding box center [768, 445] width 328 height 229
click at [1526, 24] on button "close" at bounding box center [1529, 26] width 24 height 24
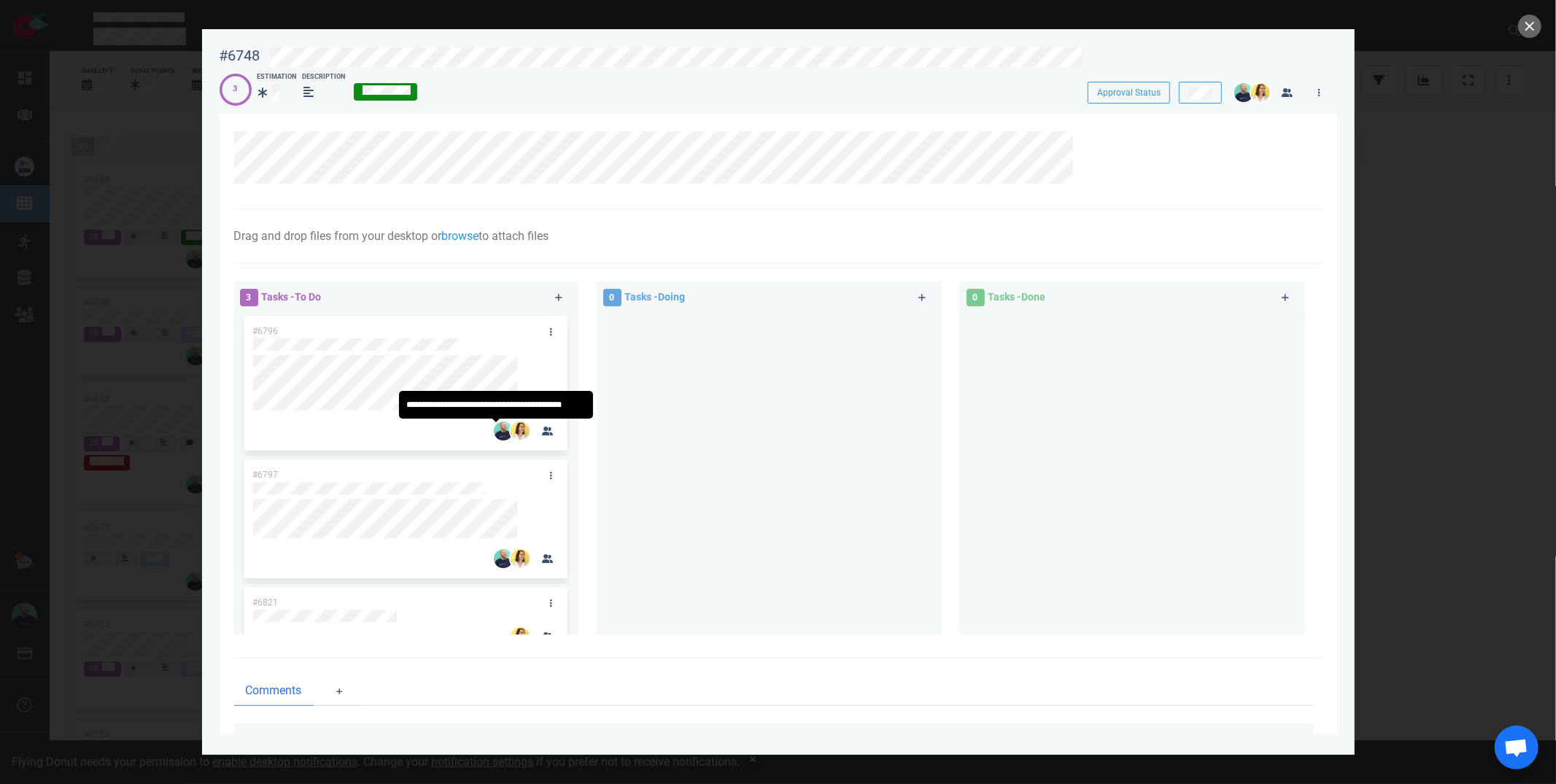
scroll to position [111, 0]
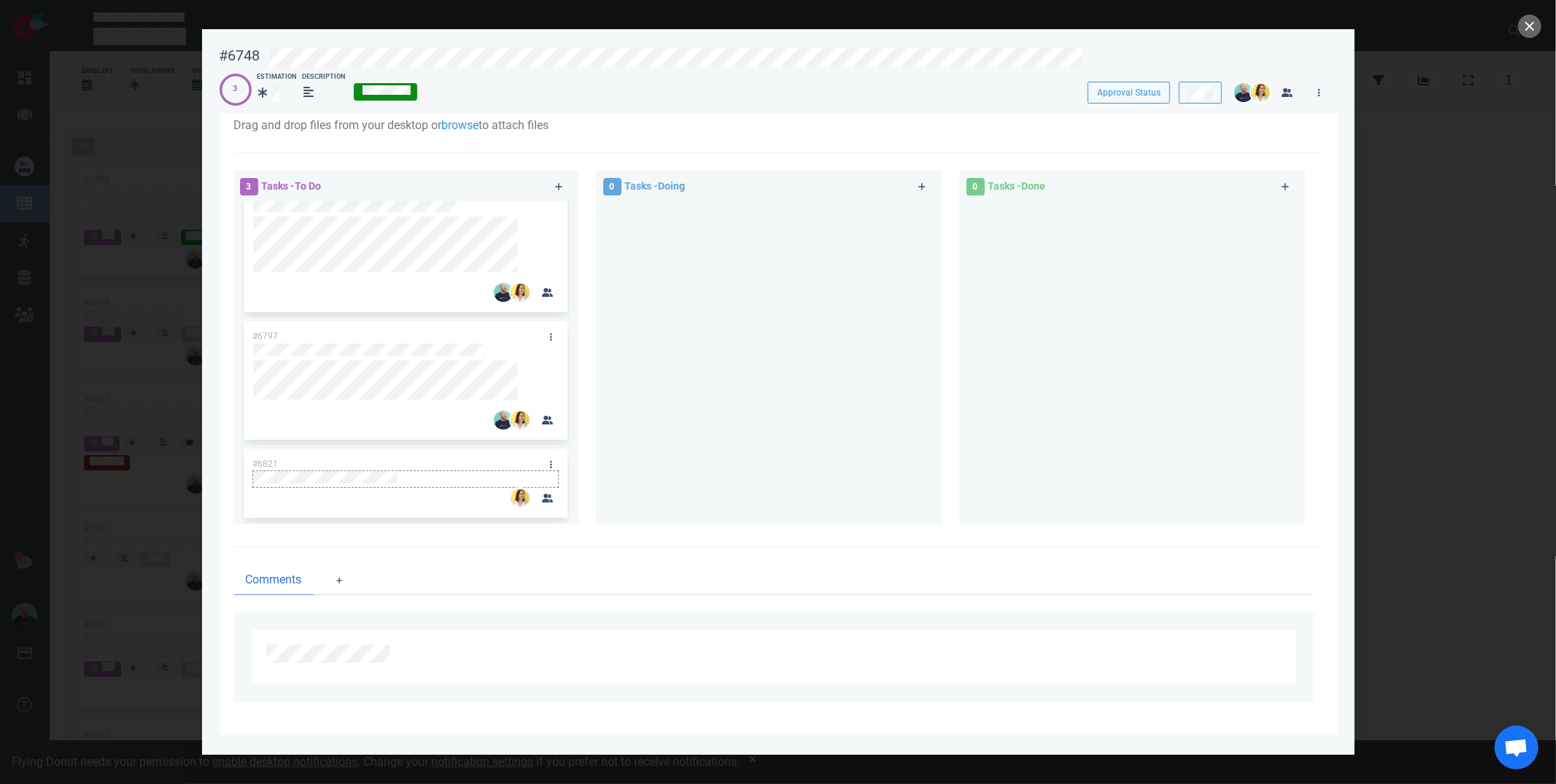
click at [436, 479] on div at bounding box center [406, 477] width 305 height 13
click at [781, 376] on div at bounding box center [768, 357] width 328 height 310
click at [1532, 21] on button "close" at bounding box center [1529, 26] width 24 height 24
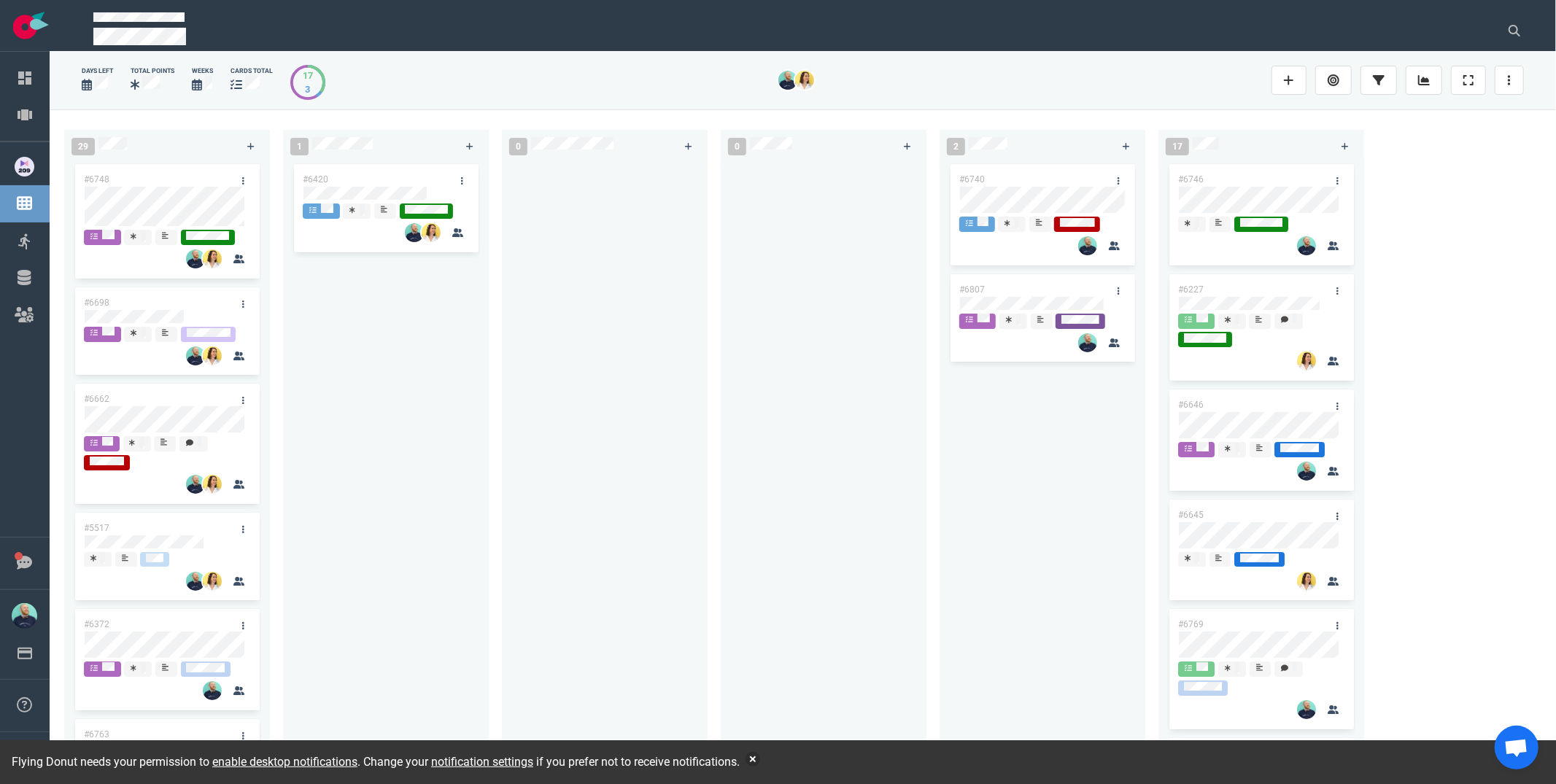
click at [853, 534] on div at bounding box center [823, 456] width 188 height 591
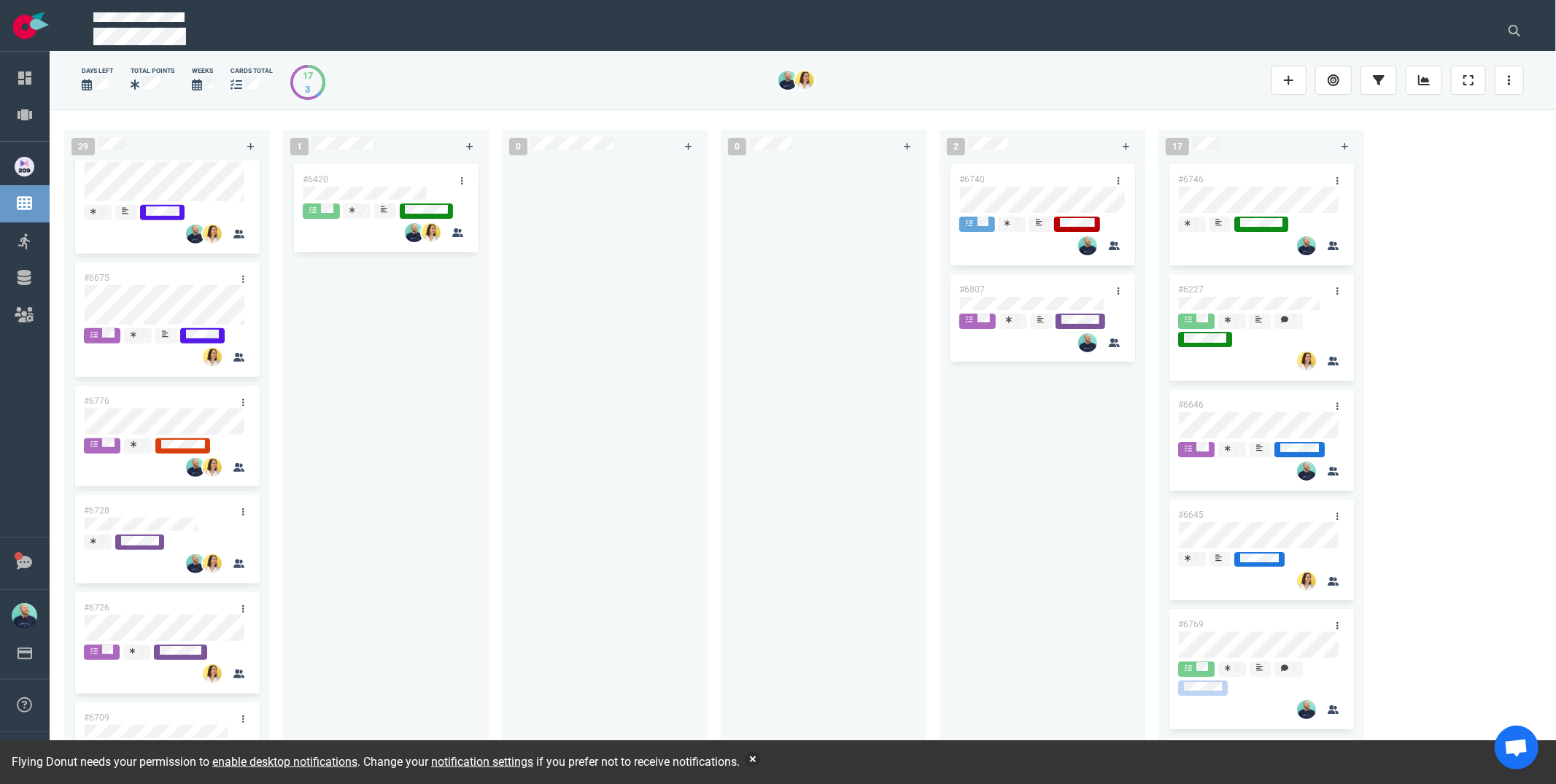
scroll to position [820, 0]
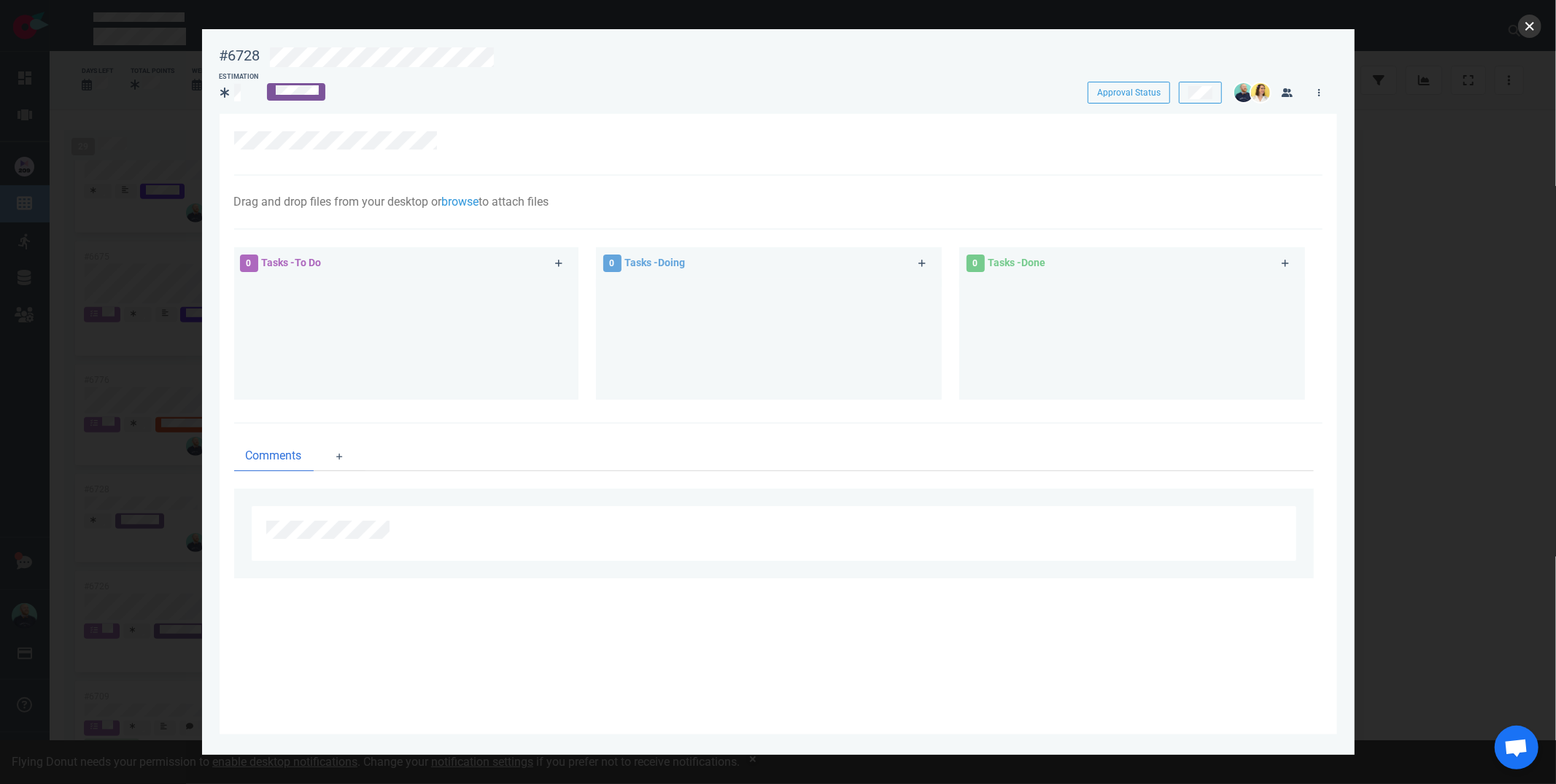
click at [1523, 26] on button "close" at bounding box center [1529, 26] width 24 height 24
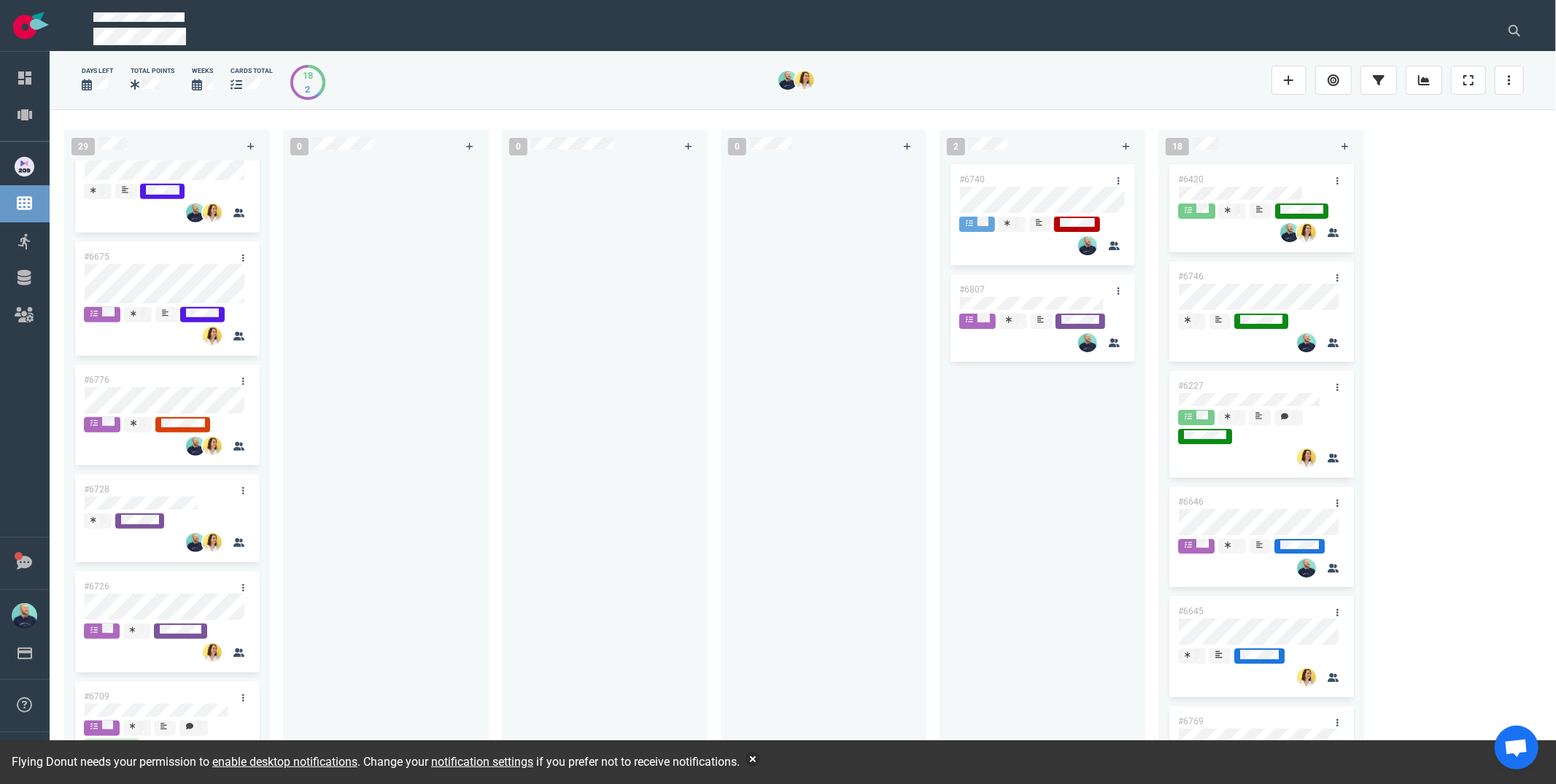
click at [536, 497] on div at bounding box center [604, 456] width 188 height 591
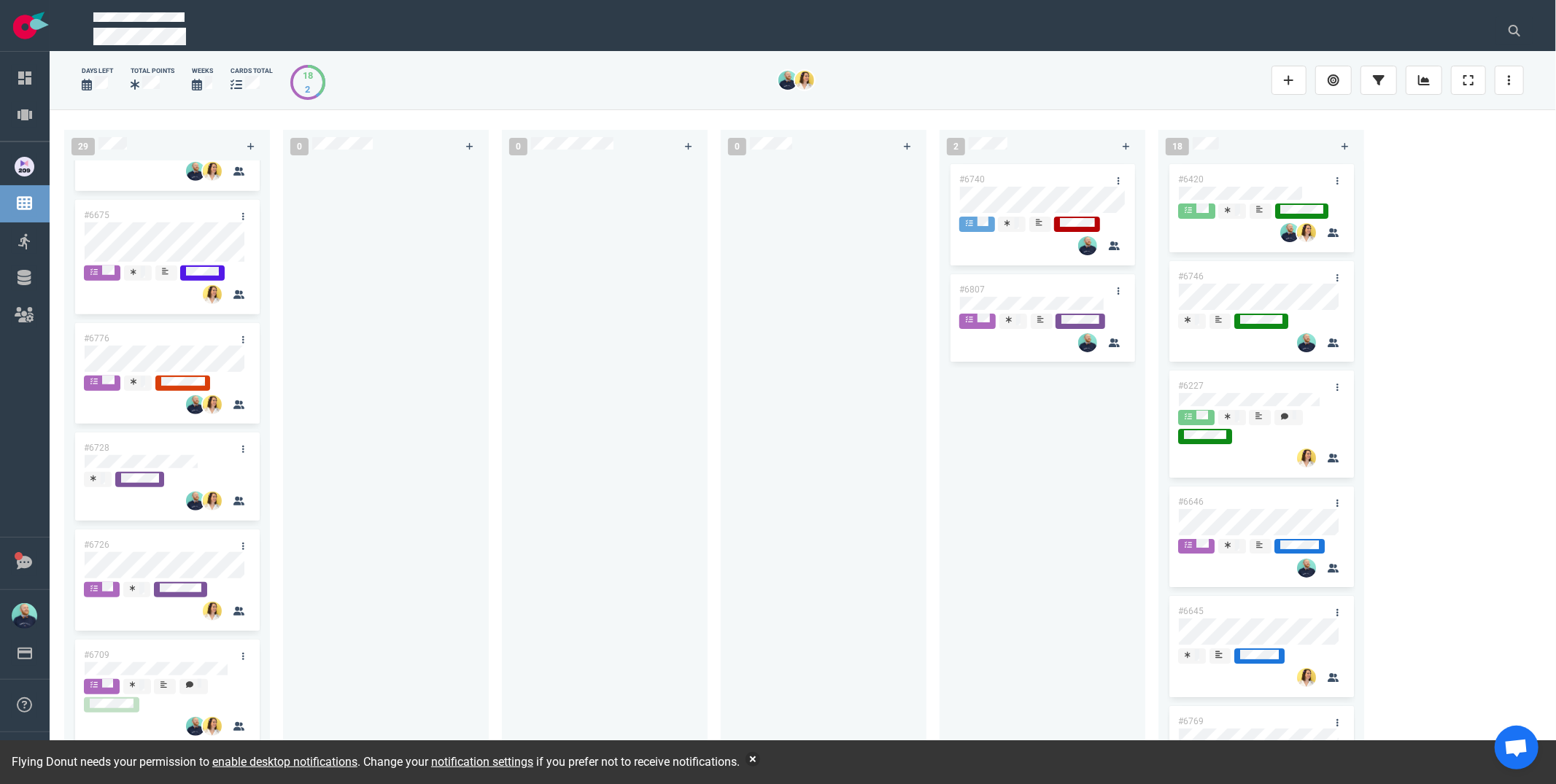
scroll to position [883, 0]
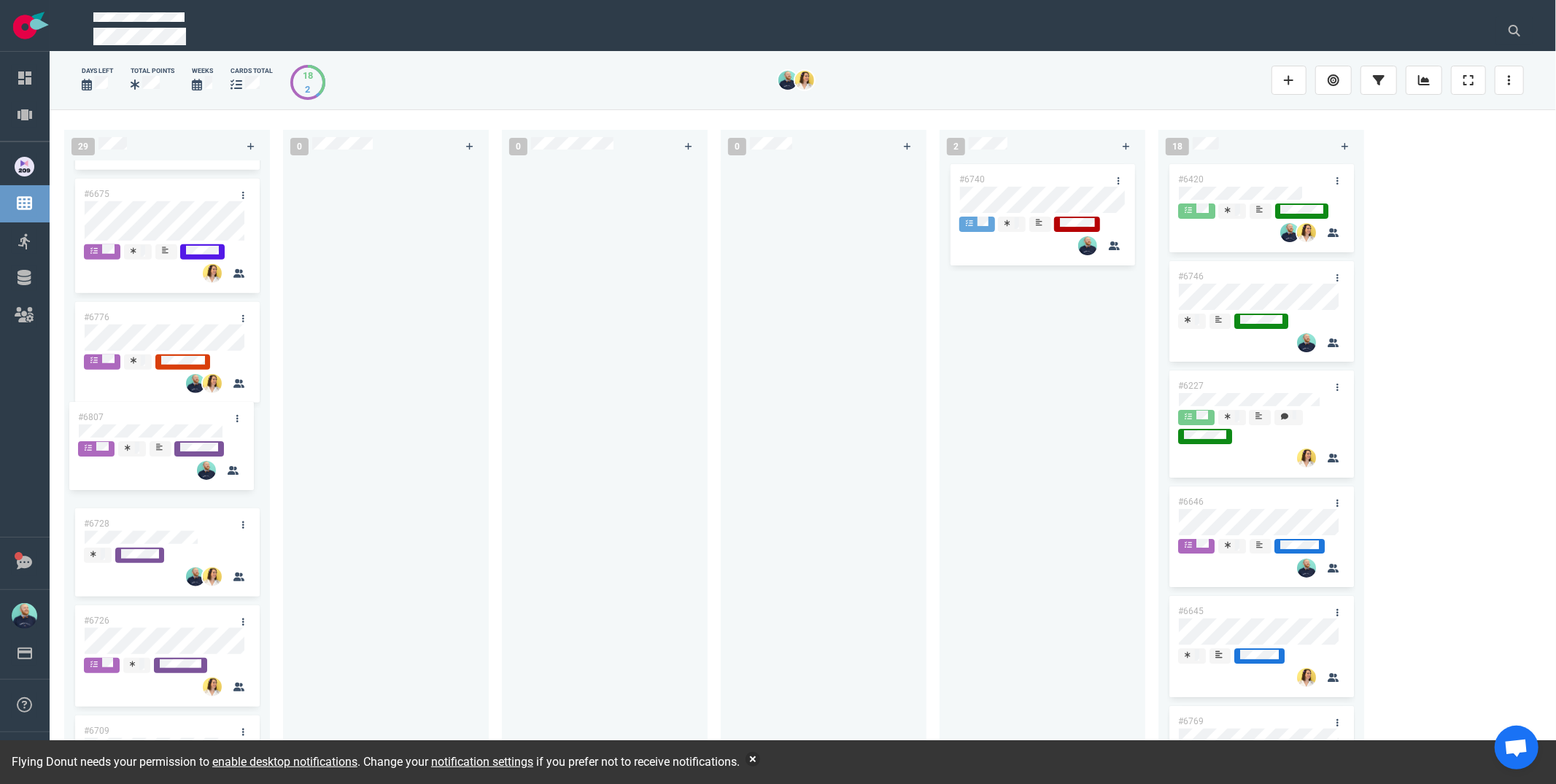
click at [172, 428] on div "29 #6748 #6698 #6662 #5517 #6372 #6763 #6839 #6751 #6675 #6776 #6728 #6726 #670…" at bounding box center [803, 445] width 1506 height 673
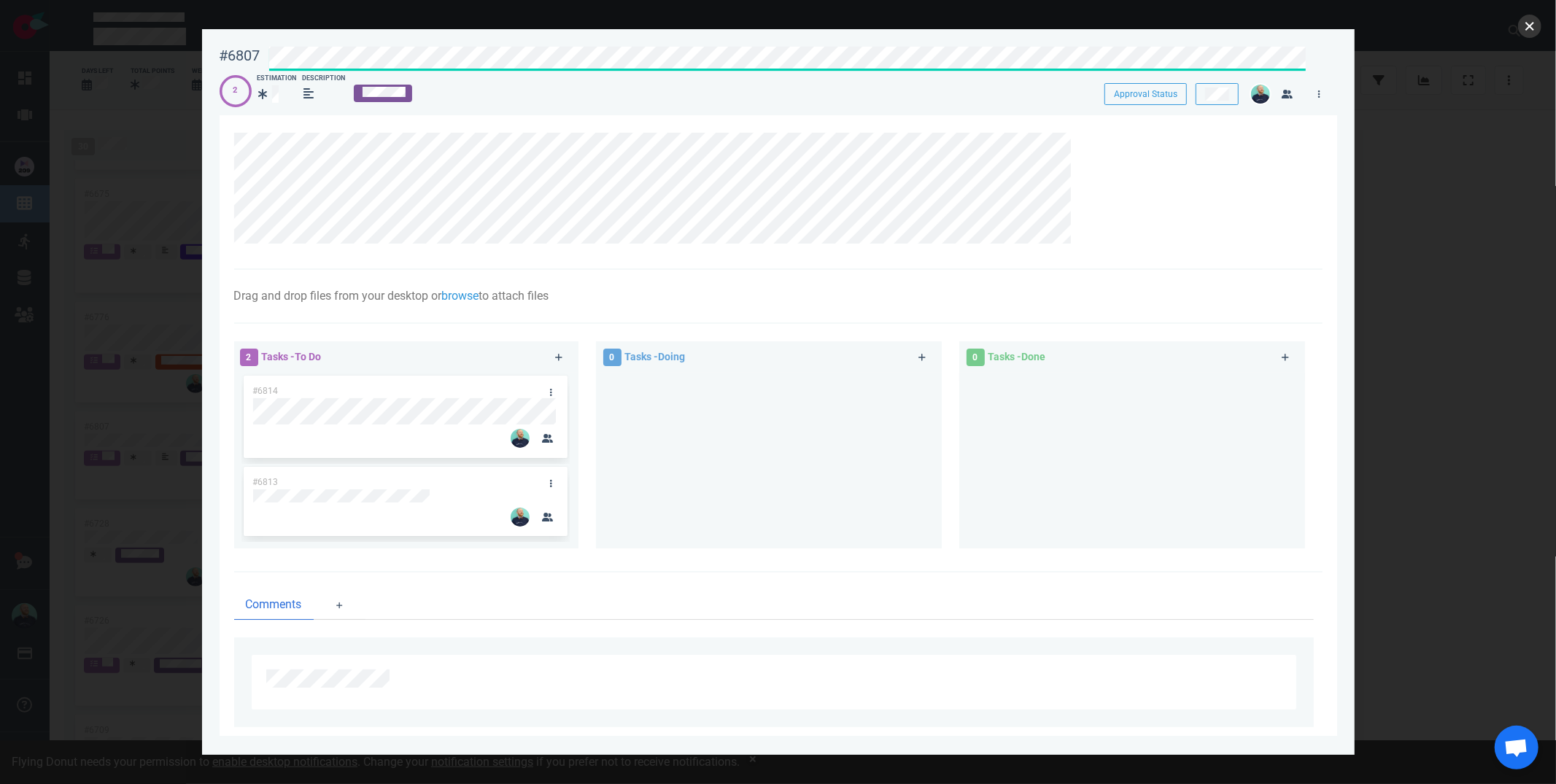
click at [1535, 28] on button "close" at bounding box center [1529, 26] width 24 height 24
click at [1531, 27] on button "close" at bounding box center [1529, 26] width 24 height 24
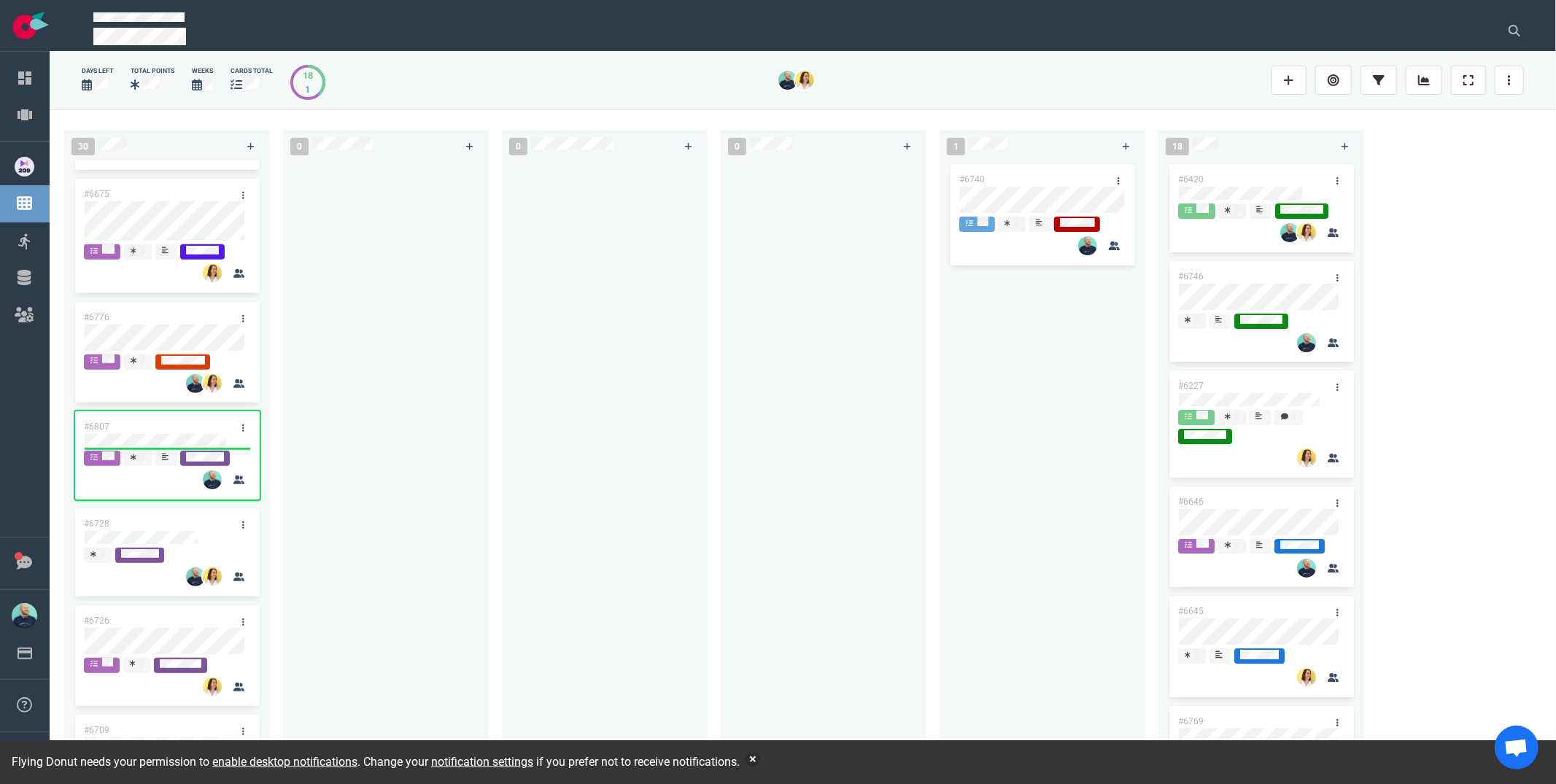
drag, startPoint x: 441, startPoint y: 413, endPoint x: 305, endPoint y: 426, distance: 136.6
click at [441, 413] on div at bounding box center [385, 456] width 188 height 591
click at [760, 761] on button "button" at bounding box center [752, 759] width 14 height 14
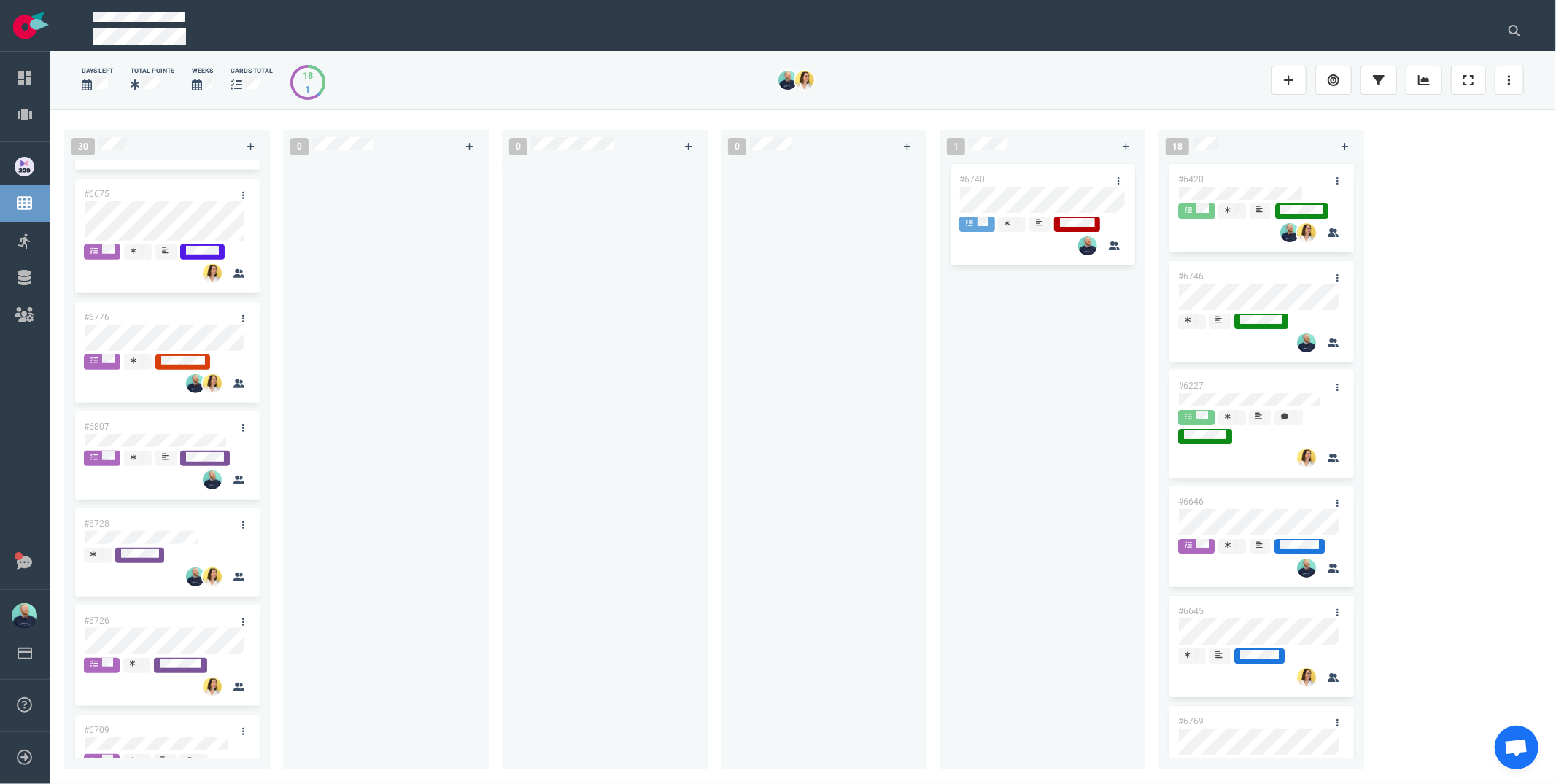
click at [744, 578] on div at bounding box center [823, 456] width 188 height 591
click at [733, 375] on div at bounding box center [823, 456] width 188 height 591
